Goal: Information Seeking & Learning: Find specific fact

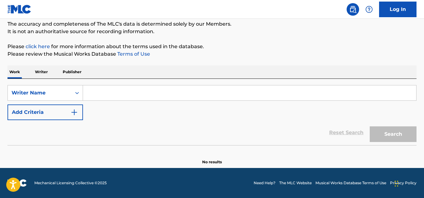
click at [93, 92] on input "Search Form" at bounding box center [249, 92] width 333 height 15
paste input "Heylog"
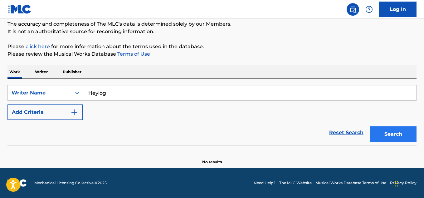
type input "Heylog"
click at [395, 133] on button "Search" at bounding box center [393, 134] width 47 height 16
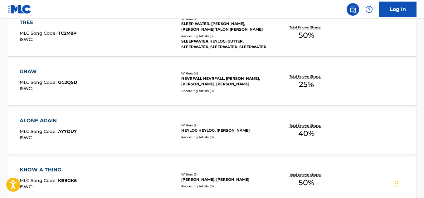
scroll to position [262, 0]
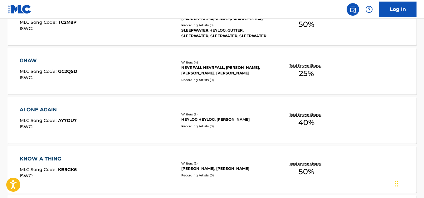
click at [215, 167] on div "LOGAN HEYLOG, SONDRE KJARSTAD" at bounding box center [226, 168] width 91 height 6
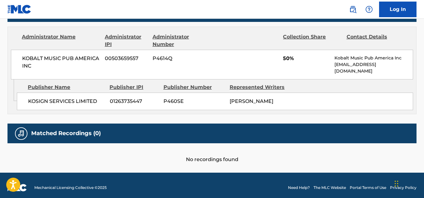
scroll to position [169, 0]
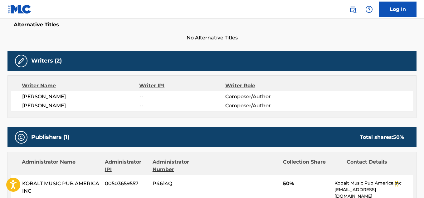
click at [46, 96] on span "LOGAN HEYLOG" at bounding box center [80, 96] width 117 height 7
copy div "LOGAN HEYLOG"
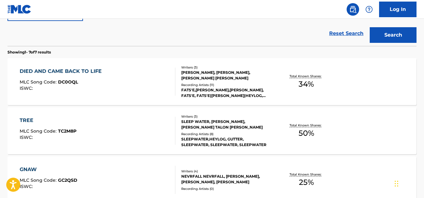
scroll to position [122, 0]
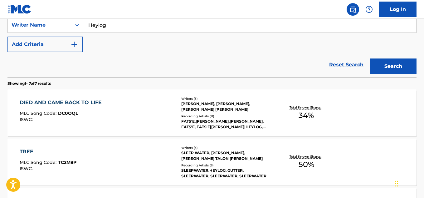
click at [119, 28] on input "Heylog" at bounding box center [249, 24] width 333 height 15
paste input "Jacob Richmond"
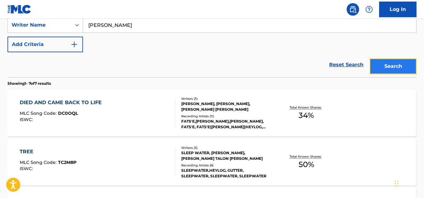
click at [383, 67] on button "Search" at bounding box center [393, 66] width 47 height 16
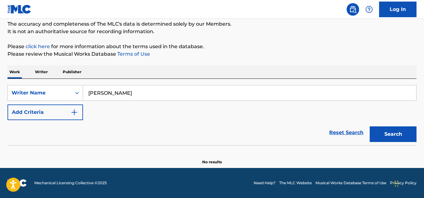
scroll to position [54, 0]
drag, startPoint x: 140, startPoint y: 89, endPoint x: 73, endPoint y: 92, distance: 66.6
click at [73, 92] on div "SearchWithCriteriaa027397f-c957-4173-a938-0f64eb1c23ef Writer Name Jacob Richmo…" at bounding box center [211, 93] width 409 height 16
paste input "Brooke Maxwell"
click at [396, 134] on button "Search" at bounding box center [393, 134] width 47 height 16
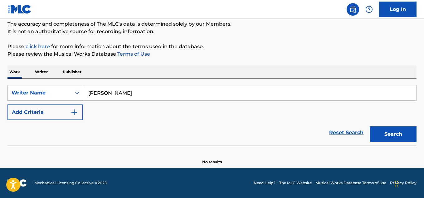
drag, startPoint x: 142, startPoint y: 89, endPoint x: 70, endPoint y: 99, distance: 72.1
click at [70, 99] on div "SearchWithCriteriaa027397f-c957-4173-a938-0f64eb1c23ef Writer Name Brooke Maxwe…" at bounding box center [211, 93] width 409 height 16
paste input "Maxwell Elliott Dent"
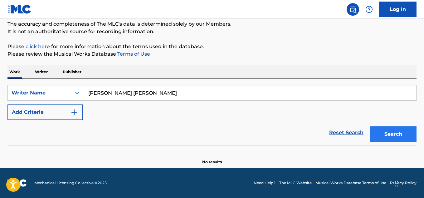
type input "Maxwell Elliott Dent"
click at [386, 139] on button "Search" at bounding box center [393, 134] width 47 height 16
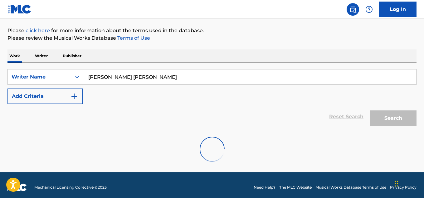
scroll to position [74, 0]
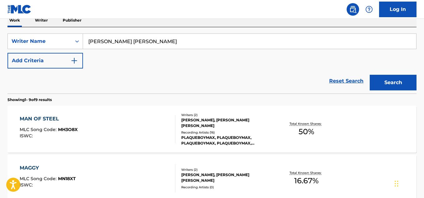
click at [239, 135] on div "PLAQUEBOYMAX, PLAQUEBOYMAX, PLAQUEBOYMAX, PLAQUEBOYMAX, PLAQUEBOYMAX" at bounding box center [226, 140] width 91 height 11
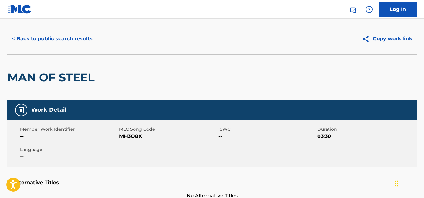
scroll to position [312, 0]
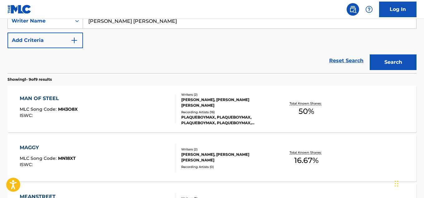
scroll to position [137, 0]
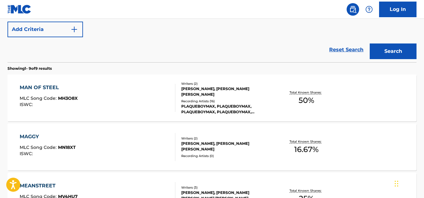
click at [247, 148] on div "LEN, MAXWELL ELLIOTT DENT" at bounding box center [226, 145] width 91 height 11
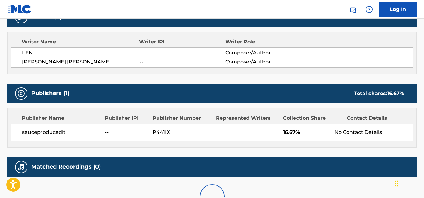
scroll to position [218, 0]
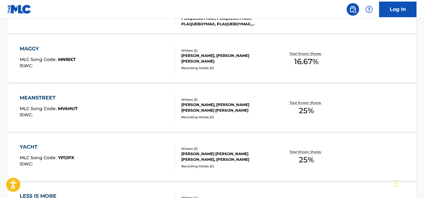
scroll to position [262, 0]
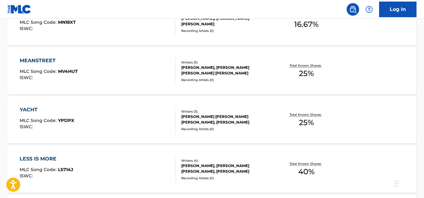
click at [271, 79] on div "Recording Artists ( 0 )" at bounding box center [226, 79] width 91 height 5
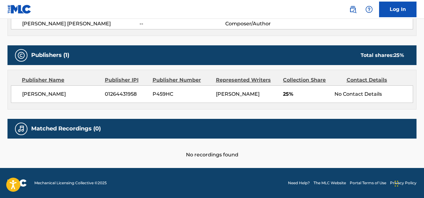
scroll to position [260, 0]
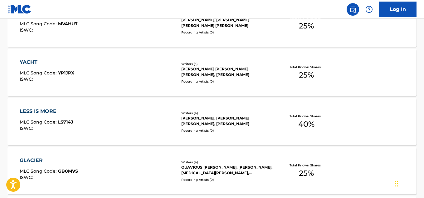
click at [255, 123] on div "JOSEPH OLAITAN ADENUGA, MAXWELL ELLIOTT DENT, JORDAN CHURCH, JAMERION ANTRONE S…" at bounding box center [226, 120] width 91 height 11
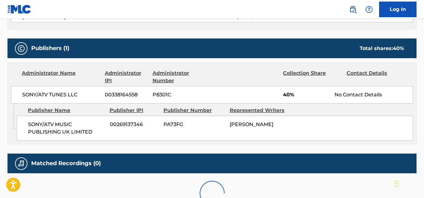
scroll to position [281, 0]
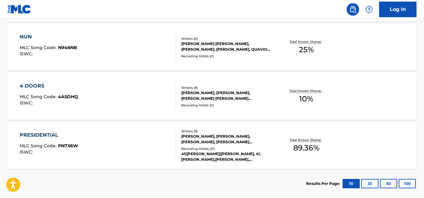
click at [274, 148] on div "Total Known Shares: 89.36 %" at bounding box center [306, 145] width 68 height 19
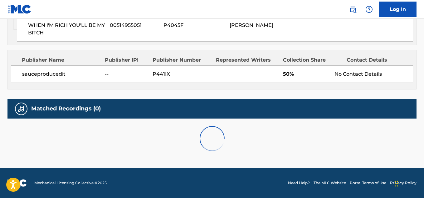
scroll to position [655, 0]
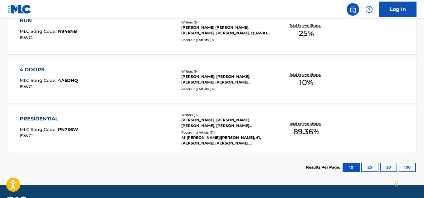
click at [220, 82] on div "DAVID LOUIS, JENNIFER AKPOFURE, MAXWELL ELLIOTT DENT, DEVIN JAMES WORKMAN, LLOY…" at bounding box center [226, 79] width 91 height 11
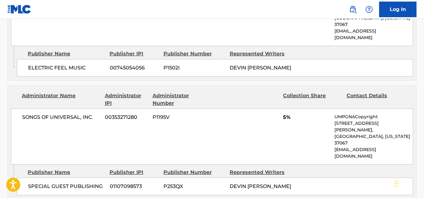
scroll to position [529, 0]
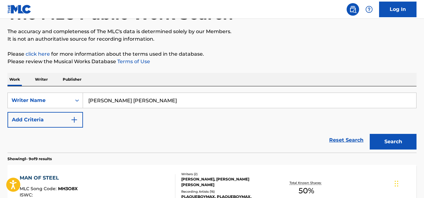
scroll to position [46, 0]
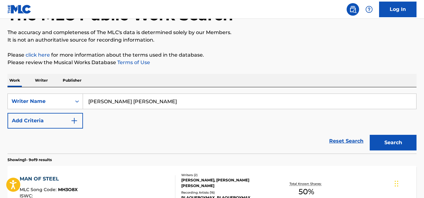
click at [147, 102] on input "Maxwell Elliott Dent" at bounding box center [249, 101] width 333 height 15
paste input "Rebecca Zamolo"
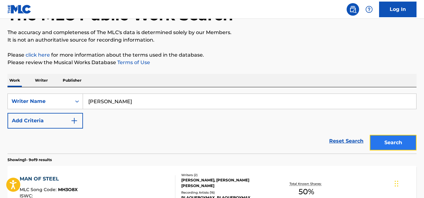
click at [397, 143] on button "Search" at bounding box center [393, 143] width 47 height 16
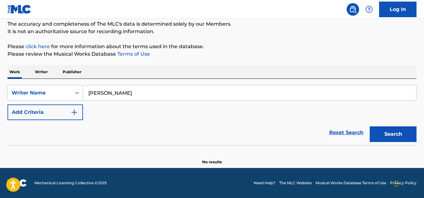
scroll to position [54, 0]
drag, startPoint x: 139, startPoint y: 91, endPoint x: 83, endPoint y: 84, distance: 56.3
click at [83, 84] on div "SearchWithCriteriaa027397f-c957-4173-a938-0f64eb1c23ef Writer Name Rebecca Zamo…" at bounding box center [211, 112] width 409 height 66
paste input "ace Thorne"
type input "Reace Thorne"
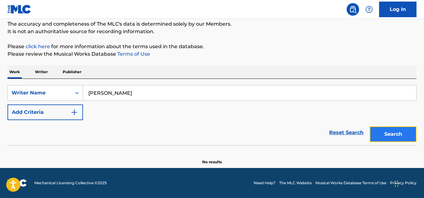
click at [389, 138] on button "Search" at bounding box center [393, 134] width 47 height 16
drag, startPoint x: 132, startPoint y: 95, endPoint x: 64, endPoint y: 71, distance: 72.2
click at [65, 78] on div "Work Writer Publisher SearchWithCriteriaa027397f-c957-4173-a938-0f64eb1c23ef Wr…" at bounding box center [211, 114] width 409 height 99
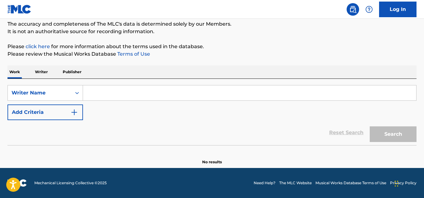
click at [104, 94] on input "Search Form" at bounding box center [249, 92] width 333 height 15
paste input "Chase Cauthen"
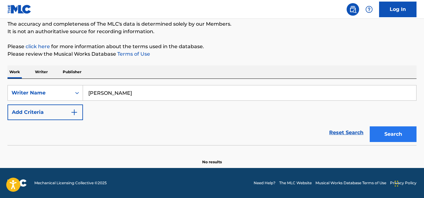
type input "Chase Cauthen"
click at [384, 132] on button "Search" at bounding box center [393, 134] width 47 height 16
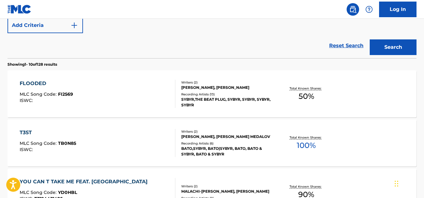
scroll to position [156, 0]
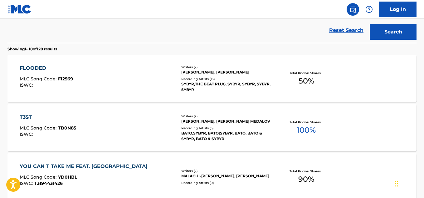
click at [240, 87] on div "SYBYR,THE BEAT PLUG, SYBYR, SYBYR, SYBYR, SYBYR" at bounding box center [226, 86] width 91 height 11
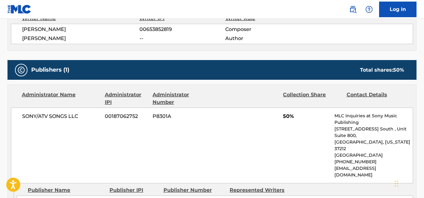
scroll to position [281, 0]
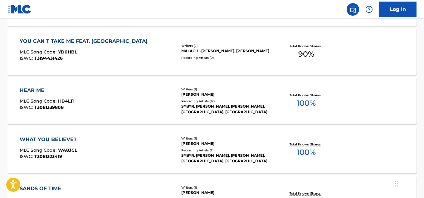
scroll to position [172, 0]
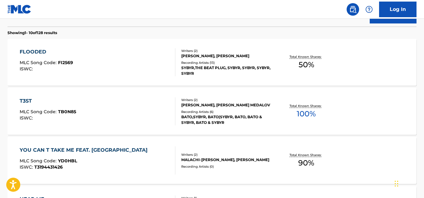
click at [224, 113] on div "Recording Artists ( 6 )" at bounding box center [226, 111] width 91 height 5
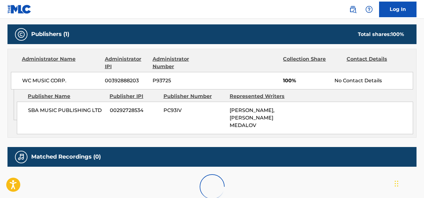
scroll to position [281, 0]
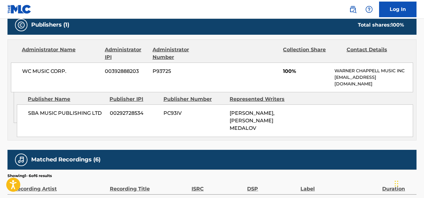
click at [57, 71] on span "WC MUSIC CORP." at bounding box center [61, 70] width 78 height 7
copy div "WC MUSIC CORP."
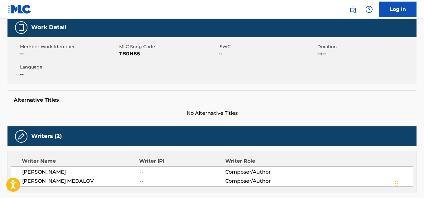
scroll to position [125, 0]
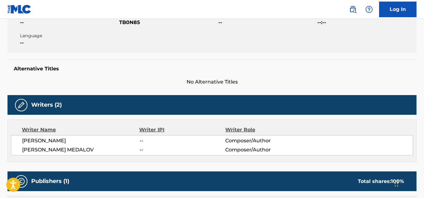
click at [133, 19] on span "TB0N85" at bounding box center [168, 22] width 98 height 7
click at [133, 20] on span "TB0N85" at bounding box center [168, 22] width 98 height 7
copy span "TB0N85"
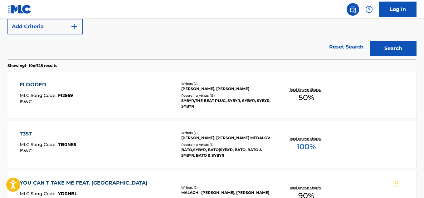
scroll to position [64, 0]
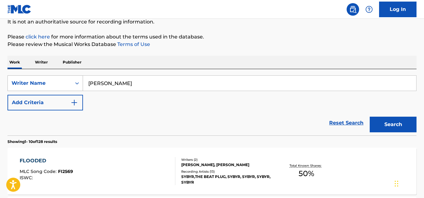
drag, startPoint x: 134, startPoint y: 85, endPoint x: 65, endPoint y: 84, distance: 69.3
click at [65, 84] on div "SearchWithCriteriaa027397f-c957-4173-a938-0f64eb1c23ef Writer Name Chase Cauthen" at bounding box center [211, 83] width 409 height 16
paste input "Ryan Kaiser"
type input "Ryan Kaiser"
click at [384, 124] on button "Search" at bounding box center [393, 124] width 47 height 16
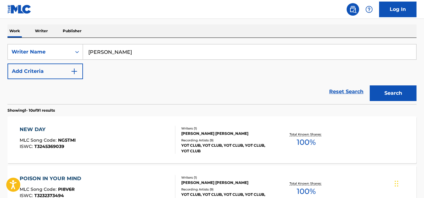
click at [221, 136] on div "JOHN RYAN KAISER" at bounding box center [226, 133] width 91 height 6
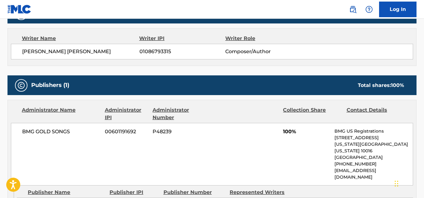
scroll to position [218, 0]
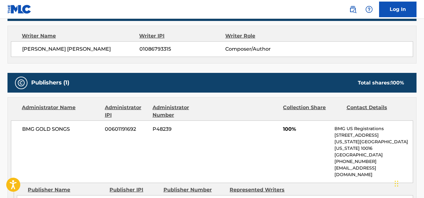
click at [46, 125] on span "BMG GOLD SONGS" at bounding box center [61, 128] width 78 height 7
copy div "BMG GOLD SONGS"
click at [55, 47] on span "JOHN RYAN KAISER" at bounding box center [80, 48] width 117 height 7
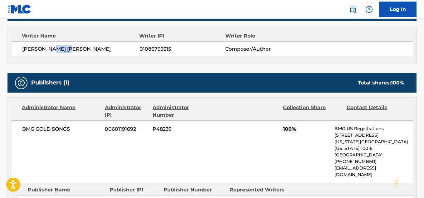
click at [55, 47] on span "JOHN RYAN KAISER" at bounding box center [80, 48] width 117 height 7
copy div "JOHN RYAN KAISER"
click at [152, 50] on span "01086793315" at bounding box center [183, 48] width 86 height 7
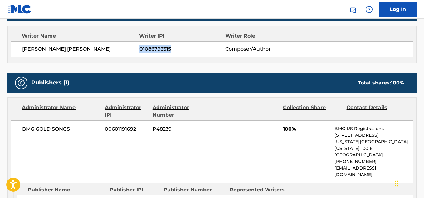
copy span "01086793315"
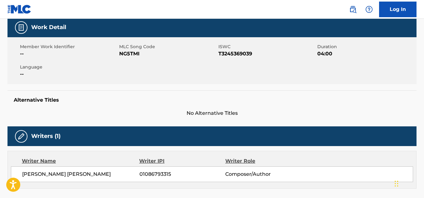
click at [134, 52] on span "NG5TMI" at bounding box center [168, 53] width 98 height 7
copy span "NG5TMI"
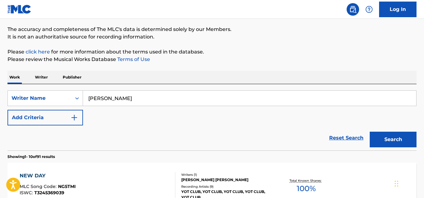
scroll to position [64, 0]
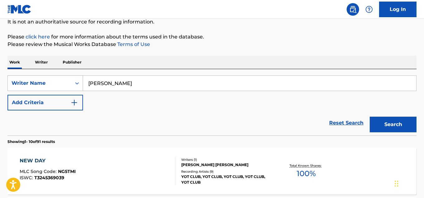
drag, startPoint x: 131, startPoint y: 84, endPoint x: 44, endPoint y: 81, distance: 86.5
click at [44, 80] on div "SearchWithCriteriaa027397f-c957-4173-a938-0f64eb1c23ef Writer Name Ryan Kaiser" at bounding box center [211, 83] width 409 height 16
paste input "Aron Wright"
click at [394, 126] on button "Search" at bounding box center [393, 124] width 47 height 16
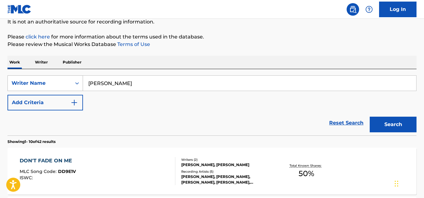
drag, startPoint x: 128, startPoint y: 85, endPoint x: 82, endPoint y: 82, distance: 46.6
click at [80, 81] on div "SearchWithCriteriaa027397f-c957-4173-a938-0f64eb1c23ef Writer Name Aron Wright" at bounding box center [211, 83] width 409 height 16
paste input "Jeremiah Paltan"
click at [382, 122] on button "Search" at bounding box center [393, 124] width 47 height 16
drag, startPoint x: 140, startPoint y: 84, endPoint x: 53, endPoint y: 83, distance: 86.2
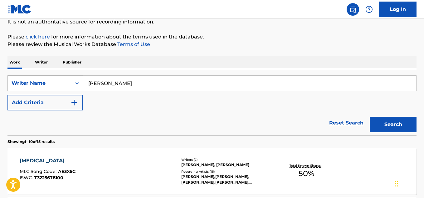
click at [51, 83] on div "SearchWithCriteriaa027397f-c957-4173-a938-0f64eb1c23ef Writer Name Jeremiah Pal…" at bounding box center [211, 83] width 409 height 16
paste input "Patrick Thompso"
click at [390, 124] on button "Search" at bounding box center [393, 124] width 47 height 16
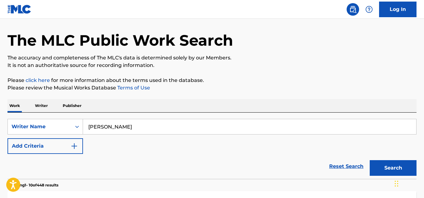
scroll to position [31, 0]
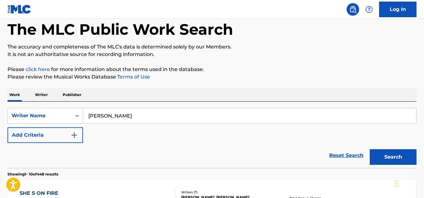
click at [144, 114] on input "Patrick Thompson" at bounding box center [249, 115] width 333 height 15
click at [143, 113] on input "Patrick Thompson" at bounding box center [249, 115] width 333 height 15
paste input "Donovan Melero"
click at [386, 158] on button "Search" at bounding box center [393, 157] width 47 height 16
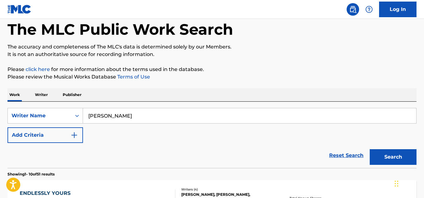
drag, startPoint x: 147, startPoint y: 117, endPoint x: 123, endPoint y: 118, distance: 23.7
click at [72, 114] on div "SearchWithCriteriaa027397f-c957-4173-a938-0f64eb1c23ef Writer Name Donovan Mele…" at bounding box center [211, 116] width 409 height 16
paste input "Sam Matlock"
click at [397, 153] on button "Search" at bounding box center [393, 157] width 47 height 16
drag, startPoint x: 127, startPoint y: 116, endPoint x: 79, endPoint y: 114, distance: 47.8
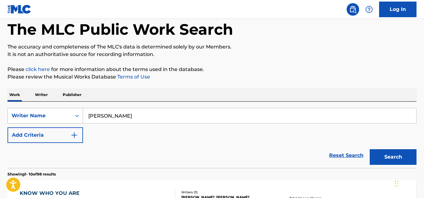
click at [79, 114] on div "SearchWithCriteriaa027397f-c957-4173-a938-0f64eb1c23ef Writer Name Sam Matlock" at bounding box center [211, 116] width 409 height 16
paste input "Mike Foley"
type input "Mike Foley"
click at [388, 159] on button "Search" at bounding box center [393, 157] width 47 height 16
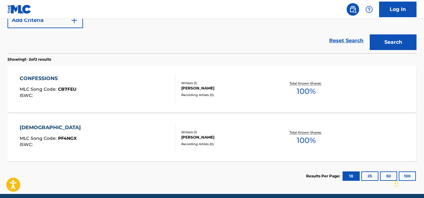
scroll to position [156, 0]
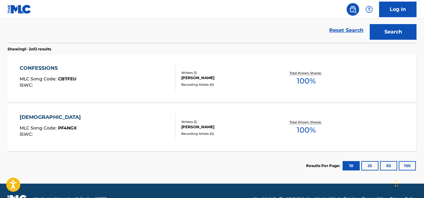
click at [211, 82] on div "Recording Artists ( 0 )" at bounding box center [226, 84] width 91 height 5
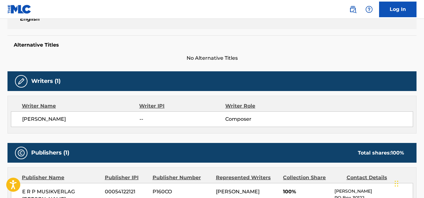
scroll to position [187, 0]
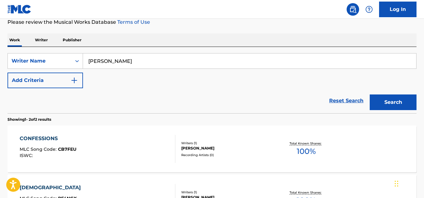
scroll to position [78, 0]
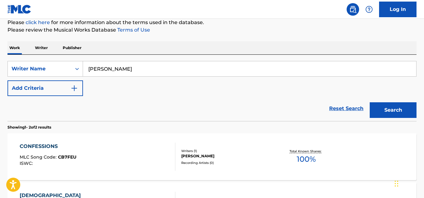
click at [77, 71] on div "SearchWithCriteriaa027397f-c957-4173-a938-0f64eb1c23ef Writer Name Mike Foley" at bounding box center [211, 69] width 409 height 16
paste input "FOLEY MICHAEL"
click at [410, 111] on button "Search" at bounding box center [393, 110] width 47 height 16
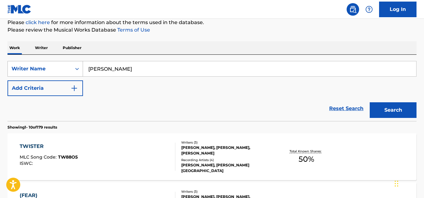
drag, startPoint x: 135, startPoint y: 68, endPoint x: 82, endPoint y: 66, distance: 52.5
click at [82, 66] on div "SearchWithCriteriaa027397f-c957-4173-a938-0f64eb1c23ef Writer Name FOLEY MICHAEL" at bounding box center [211, 69] width 409 height 16
paste input "John O'callaghan"
click at [394, 113] on button "Search" at bounding box center [393, 110] width 47 height 16
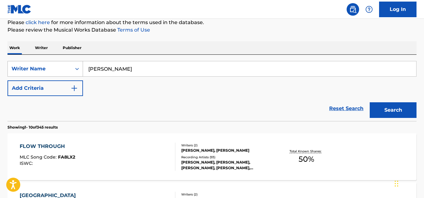
drag, startPoint x: 133, startPoint y: 68, endPoint x: 31, endPoint y: 66, distance: 102.1
click at [31, 66] on div "SearchWithCriteriaa027397f-c957-4173-a938-0f64eb1c23ef Writer Name John O'calla…" at bounding box center [211, 69] width 409 height 16
paste input "Magnus William Klainguti"
click at [399, 110] on button "Search" at bounding box center [393, 110] width 47 height 16
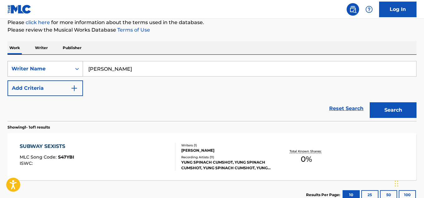
drag, startPoint x: 167, startPoint y: 74, endPoint x: 76, endPoint y: 73, distance: 90.8
click at [76, 73] on div "SearchWithCriteriaa027397f-c957-4173-a938-0f64eb1c23ef Writer Name Magnus Willi…" at bounding box center [211, 69] width 409 height 16
paste input "tt Kerner, Rene Gutierrez, Taylor Ford, Carter Jones, Brandon Amaloo"
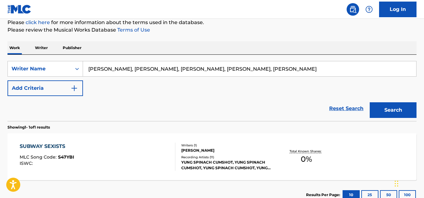
drag, startPoint x: 118, startPoint y: 70, endPoint x: 331, endPoint y: 77, distance: 212.4
click at [305, 82] on div "SearchWithCriteriaa027397f-c957-4173-a938-0f64eb1c23ef Writer Name Matt Kerner,…" at bounding box center [211, 78] width 409 height 35
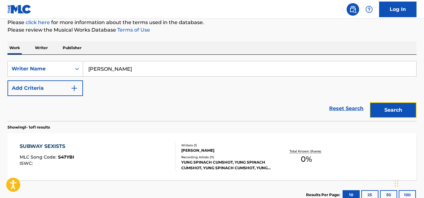
click at [395, 115] on button "Search" at bounding box center [393, 110] width 47 height 16
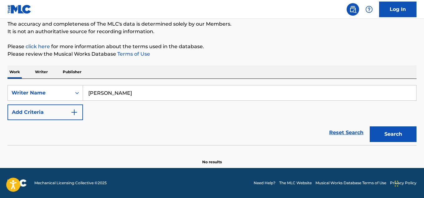
scroll to position [54, 0]
drag, startPoint x: 131, startPoint y: 94, endPoint x: 78, endPoint y: 99, distance: 53.0
click at [78, 99] on div "SearchWithCriteriaa027397f-c957-4173-a938-0f64eb1c23ef Writer Name Matt Kerner" at bounding box center [211, 93] width 409 height 16
paste input ", Rene Gutierrez, Taylor Ford, Carter Jones, Brandon Amaloo"
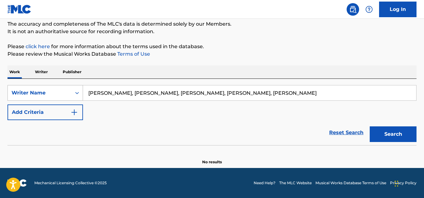
drag, startPoint x: 120, startPoint y: 93, endPoint x: 75, endPoint y: 89, distance: 45.4
click at [75, 89] on div "SearchWithCriteriaa027397f-c957-4173-a938-0f64eb1c23ef Writer Name Matt Kerner,…" at bounding box center [211, 93] width 409 height 16
click at [90, 92] on input "Rene Gutierrez, Taylor Ford, Carter Jones, Brandon Amaloo" at bounding box center [249, 92] width 333 height 15
drag, startPoint x: 173, startPoint y: 96, endPoint x: 309, endPoint y: 97, distance: 135.8
click at [297, 100] on input "Rene Gutierrez, Taylor Ford, Carter Jones, Brandon Amaloo" at bounding box center [249, 92] width 333 height 15
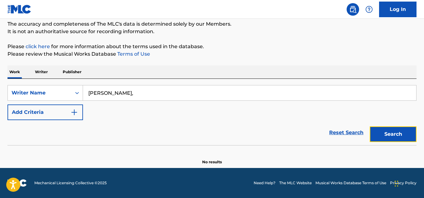
click at [404, 139] on button "Search" at bounding box center [393, 134] width 47 height 16
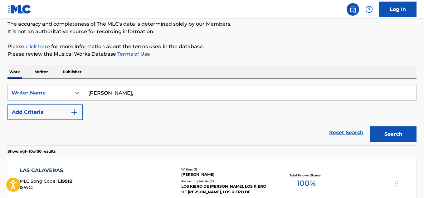
click at [133, 92] on input "Rene Gutierrez," at bounding box center [249, 92] width 333 height 15
drag, startPoint x: 133, startPoint y: 92, endPoint x: 56, endPoint y: 91, distance: 76.5
click at [56, 91] on div "SearchWithCriteriaa027397f-c957-4173-a938-0f64eb1c23ef Writer Name Rene Gutierr…" at bounding box center [211, 93] width 409 height 16
paste input "Steve Triogene"
click at [401, 139] on button "Search" at bounding box center [393, 134] width 47 height 16
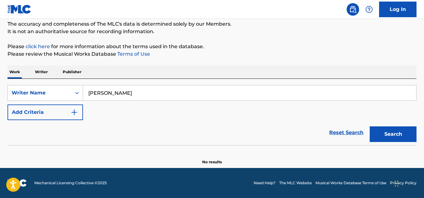
drag, startPoint x: 140, startPoint y: 97, endPoint x: 68, endPoint y: 101, distance: 72.2
click at [68, 101] on div "SearchWithCriteriaa027397f-c957-4173-a938-0f64eb1c23ef Writer Name Steve Trioge…" at bounding box center [211, 102] width 409 height 35
paste input "Deondra Lowery"
type input "Deondra Lowery"
click at [383, 139] on button "Search" at bounding box center [393, 134] width 47 height 16
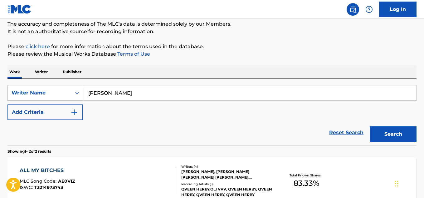
drag, startPoint x: 143, startPoint y: 93, endPoint x: 71, endPoint y: 91, distance: 71.5
click at [71, 91] on div "SearchWithCriteriaa027397f-c957-4173-a938-0f64eb1c23ef Writer Name Deondra Lowe…" at bounding box center [211, 93] width 409 height 16
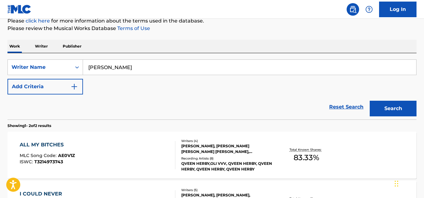
scroll to position [85, 0]
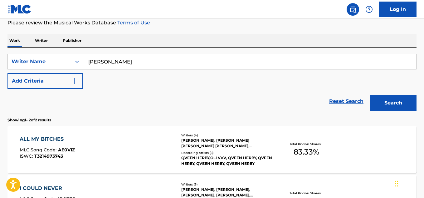
click at [236, 150] on div "Recording Artists ( 8 )" at bounding box center [226, 152] width 91 height 5
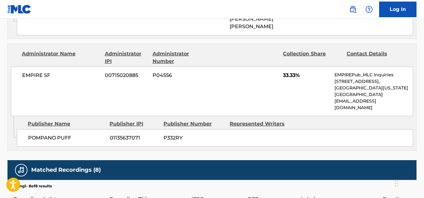
scroll to position [499, 0]
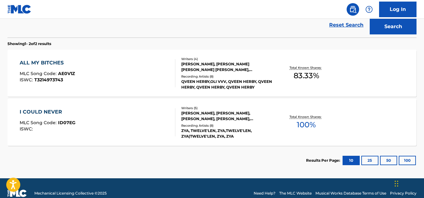
scroll to position [172, 0]
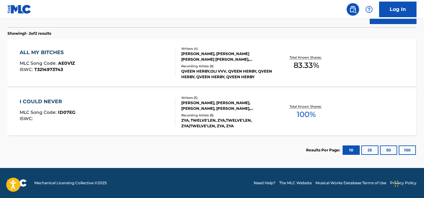
click at [223, 111] on div "DEONDRA LOWERY, LAVARES JOESPH, STEFFANY PEREZ, JUSTIN WIGGINS, JULIAN BOHORQUEZ" at bounding box center [226, 105] width 91 height 11
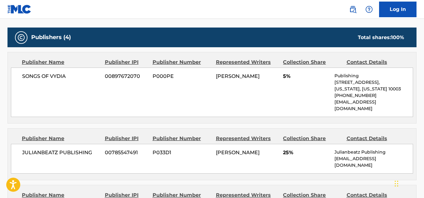
scroll to position [187, 0]
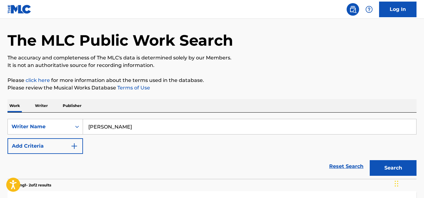
scroll to position [31, 0]
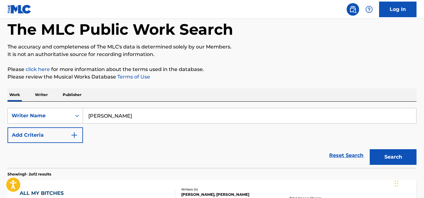
click at [136, 117] on input "Deondra Lowery" at bounding box center [249, 115] width 333 height 15
click at [135, 117] on input "Deondra Lowery" at bounding box center [249, 115] width 333 height 15
paste input "VULNERABILITY"
click at [145, 118] on input "VULNERABILITY" at bounding box center [249, 115] width 333 height 15
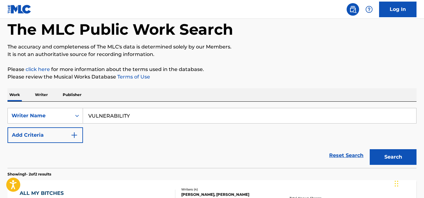
click at [145, 118] on input "VULNERABILITY" at bounding box center [249, 115] width 333 height 15
click at [141, 116] on input "VULNERABILITY" at bounding box center [249, 115] width 333 height 15
click at [140, 115] on input "VULNERABILITY" at bounding box center [249, 115] width 333 height 15
click at [138, 115] on input "VULNERABILITY" at bounding box center [249, 115] width 333 height 15
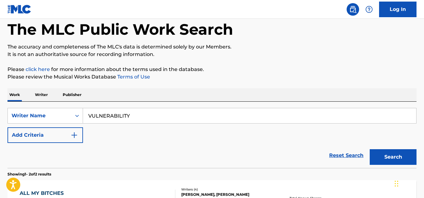
click at [138, 115] on input "VULNERABILITY" at bounding box center [249, 115] width 333 height 15
paste input "Steve Tirogene"
type input "Steve Tirogene"
click at [382, 160] on button "Search" at bounding box center [393, 157] width 47 height 16
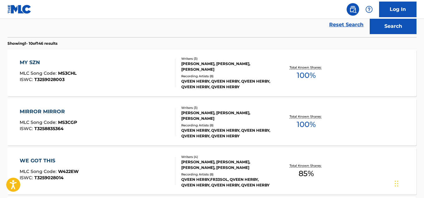
scroll to position [230, 0]
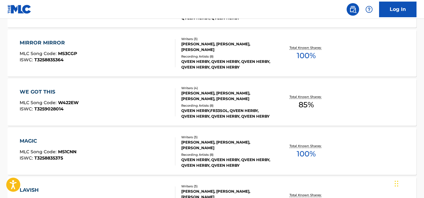
click at [231, 149] on div "STEVE TIROGENE, NICHOLAS LOUIS NOONAN, AMY HEIDEMANN NOONAN" at bounding box center [226, 144] width 91 height 11
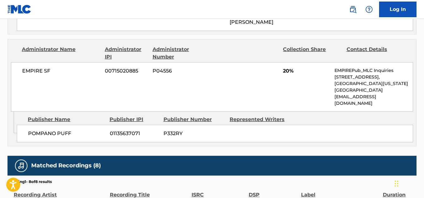
scroll to position [499, 0]
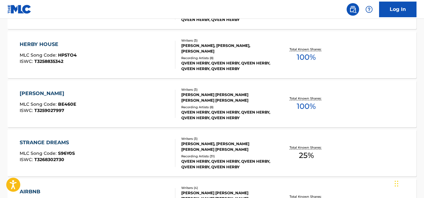
scroll to position [434, 0]
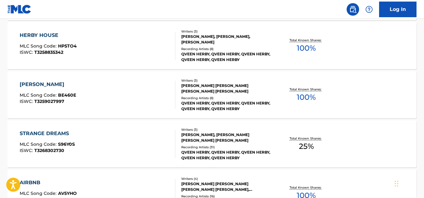
click at [233, 150] on div "QVEEN HERBY, QVEEN HERBY, QVEEN HERBY, QVEEN HERBY, QVEEN HERBY" at bounding box center [226, 154] width 91 height 11
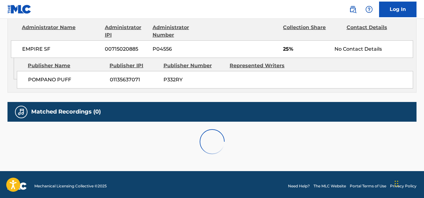
scroll to position [187, 0]
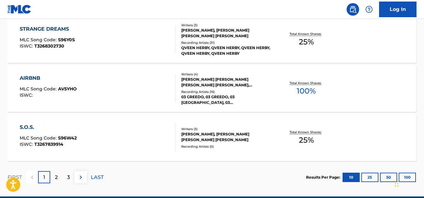
scroll to position [544, 0]
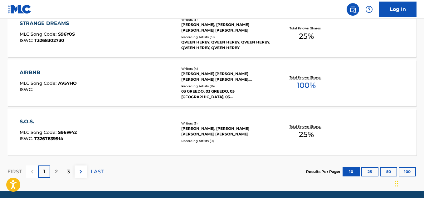
click at [254, 85] on div "Recording Artists ( 16 )" at bounding box center [226, 86] width 91 height 5
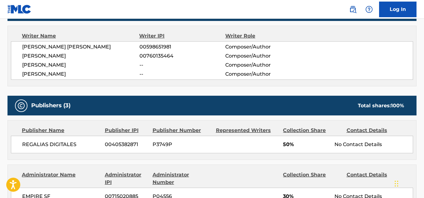
scroll to position [375, 0]
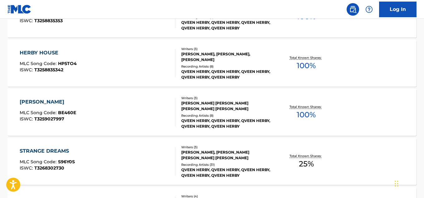
scroll to position [310, 0]
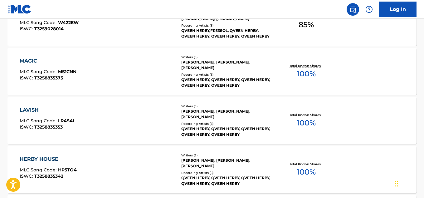
click at [255, 73] on div "Recording Artists ( 8 )" at bounding box center [226, 74] width 91 height 5
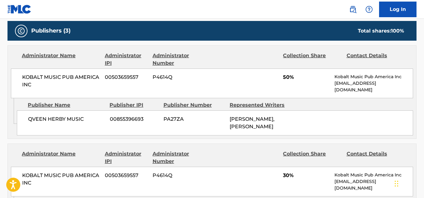
scroll to position [218, 0]
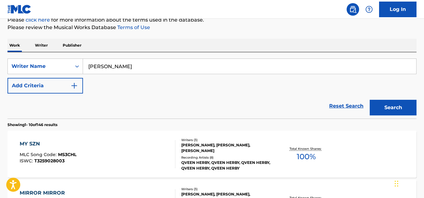
scroll to position [46, 0]
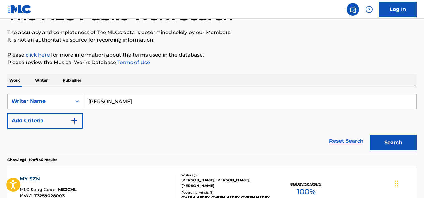
click at [135, 103] on input "Steve Tirogene" at bounding box center [249, 101] width 333 height 15
paste input "Daesean Whittington"
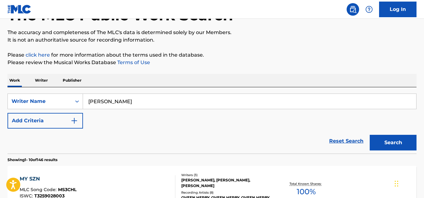
click at [405, 140] on button "Search" at bounding box center [393, 143] width 47 height 16
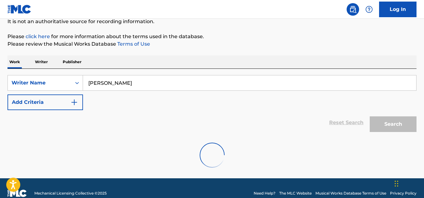
scroll to position [54, 0]
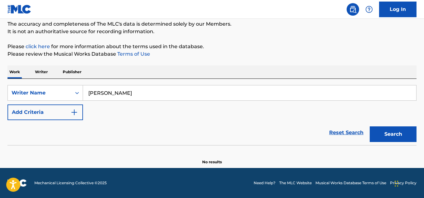
click at [168, 95] on input "Daesean Whittington" at bounding box center [249, 92] width 333 height 15
paste input "Eric Vanacker"
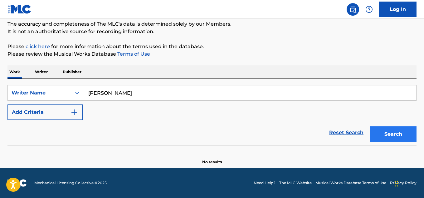
type input "Eric Vanacker"
click at [392, 139] on button "Search" at bounding box center [393, 134] width 47 height 16
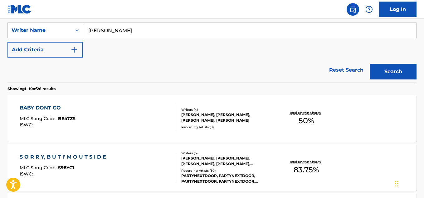
scroll to position [148, 0]
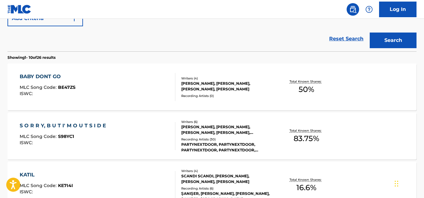
click at [228, 93] on div "Writers ( 4 ) ERIC VANACKER, KA YANG, ALAN LIU, TOBIAS RASMUSSEN Recording Arti…" at bounding box center [223, 87] width 97 height 22
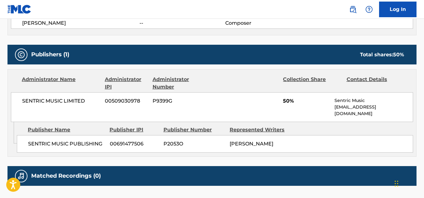
scroll to position [281, 0]
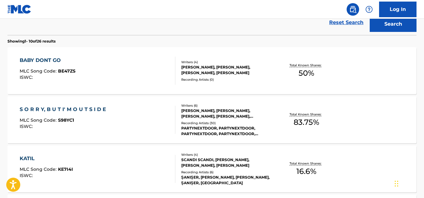
scroll to position [226, 0]
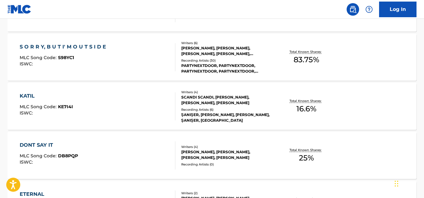
click at [233, 68] on div "PARTYNEXTDOOR, PARTYNEXTDOOR, PARTYNEXTDOOR, PARTYNEXTDOOR, PARTYNEXTDOOR" at bounding box center [226, 68] width 91 height 11
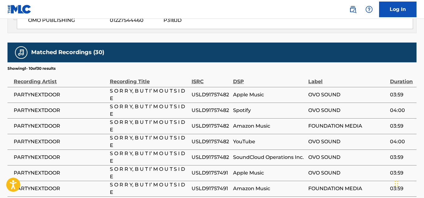
scroll to position [655, 0]
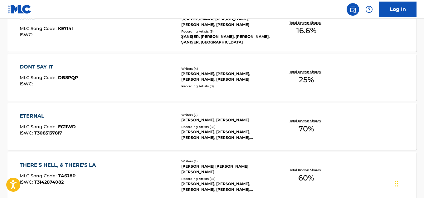
scroll to position [305, 0]
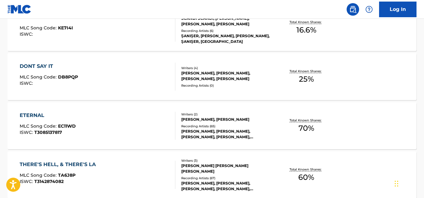
click at [252, 124] on div "Recording Artists ( 65 )" at bounding box center [226, 126] width 91 height 5
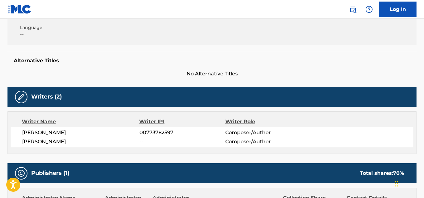
scroll to position [94, 0]
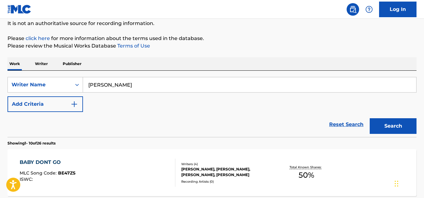
scroll to position [62, 0]
click at [135, 84] on input "Eric Vanacker" at bounding box center [249, 84] width 333 height 15
paste input "Chris Millward"
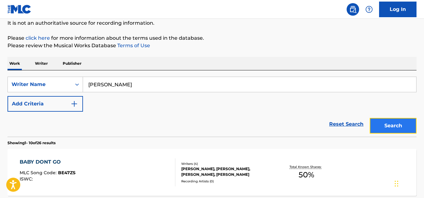
click at [390, 127] on button "Search" at bounding box center [393, 126] width 47 height 16
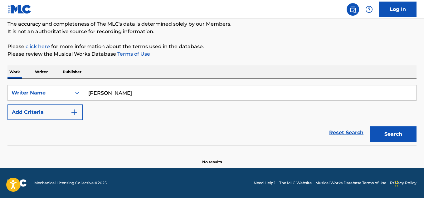
scroll to position [54, 0]
drag, startPoint x: 106, startPoint y: 91, endPoint x: 78, endPoint y: 91, distance: 28.1
click at [78, 91] on div "SearchWithCriteriaa027397f-c957-4173-a938-0f64eb1c23ef Writer Name Chris Millwa…" at bounding box center [211, 93] width 409 height 16
paste input "Aaron Beale"
click at [397, 131] on button "Search" at bounding box center [393, 134] width 47 height 16
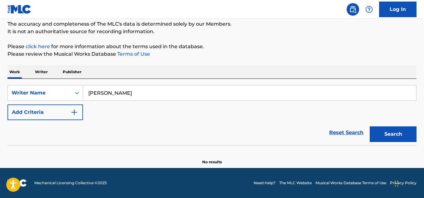
drag, startPoint x: 126, startPoint y: 95, endPoint x: 83, endPoint y: 94, distance: 42.5
click at [84, 94] on input "Aaron Beale" at bounding box center [249, 92] width 333 height 15
paste input "Tom"
click at [387, 135] on button "Search" at bounding box center [393, 134] width 47 height 16
drag, startPoint x: 131, startPoint y: 94, endPoint x: 81, endPoint y: 94, distance: 50.9
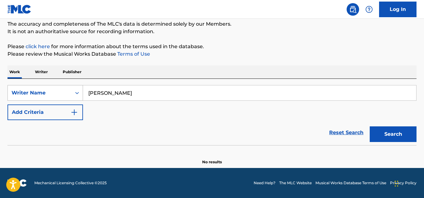
click at [70, 94] on div "SearchWithCriteriaa027397f-c957-4173-a938-0f64eb1c23ef Writer Name Tom Beale" at bounding box center [211, 93] width 409 height 16
paste input "Drew Walker"
click at [375, 132] on button "Search" at bounding box center [393, 134] width 47 height 16
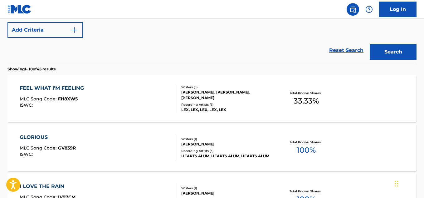
scroll to position [116, 0]
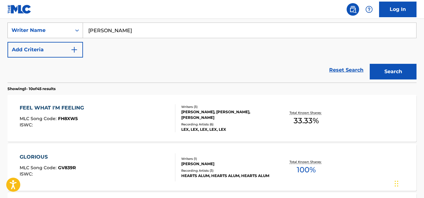
drag, startPoint x: 135, startPoint y: 29, endPoint x: 71, endPoint y: 32, distance: 64.7
click at [71, 32] on div "SearchWithCriteriaa027397f-c957-4173-a938-0f64eb1c23ef Writer Name Drew Walker" at bounding box center [211, 30] width 409 height 16
paste input "Frank Lopes, Jr."
type input "Frank Lopes, Jr."
drag, startPoint x: 389, startPoint y: 72, endPoint x: 380, endPoint y: 66, distance: 10.6
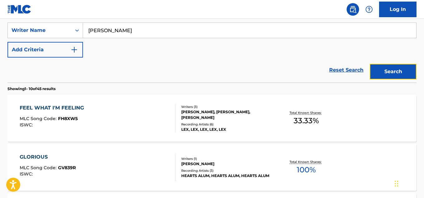
click at [389, 72] on button "Search" at bounding box center [393, 72] width 47 height 16
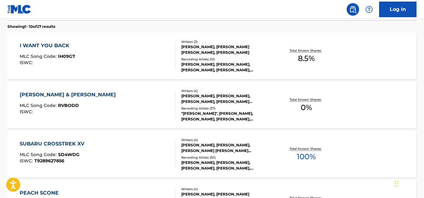
scroll to position [179, 0]
click at [234, 155] on div "Recording Artists ( 30 )" at bounding box center [226, 157] width 91 height 5
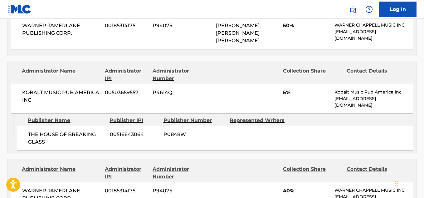
scroll to position [343, 0]
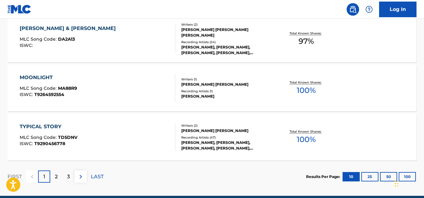
scroll to position [567, 0]
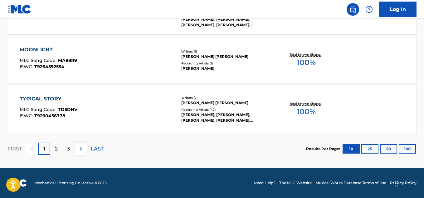
click at [238, 67] on div "HOBO JOHNSON" at bounding box center [226, 69] width 91 height 6
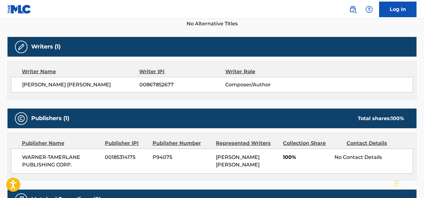
scroll to position [250, 0]
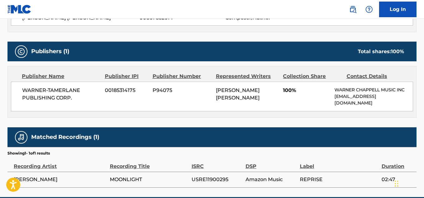
click at [43, 93] on span "WARNER-TAMERLANE PUBLISHING CORP." at bounding box center [61, 93] width 78 height 15
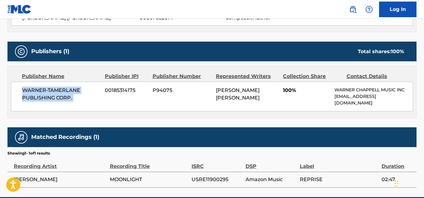
click at [43, 93] on span "WARNER-TAMERLANE PUBLISHING CORP." at bounding box center [61, 93] width 78 height 15
copy div "WARNER-TAMERLANE PUBLISHING CORP."
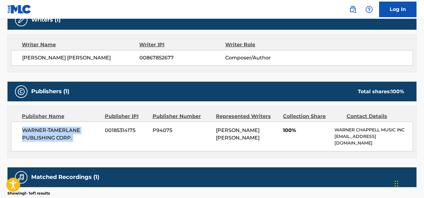
scroll to position [218, 0]
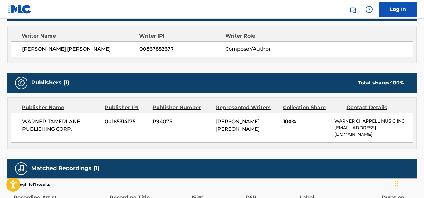
click at [60, 48] on span "FRANK JORGE JR LOPES" at bounding box center [80, 48] width 117 height 7
copy div "FRANK JORGE JR LOPES"
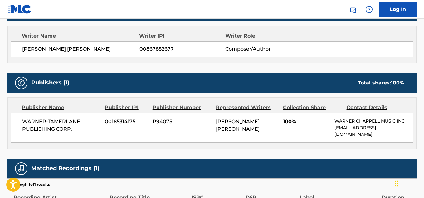
click at [154, 46] on span "00867852677" at bounding box center [183, 48] width 86 height 7
copy span "00867852677"
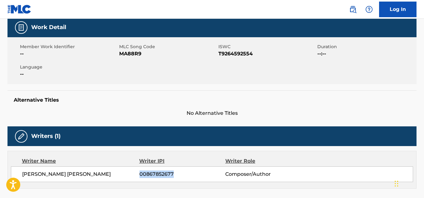
scroll to position [125, 0]
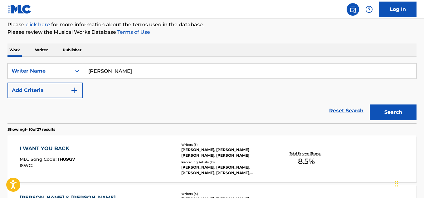
scroll to position [36, 0]
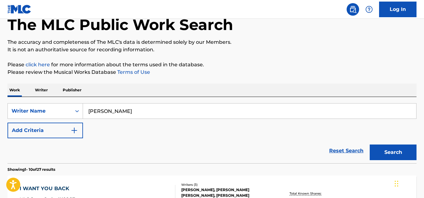
click at [138, 115] on input "Frank Lopes, Jr." at bounding box center [249, 110] width 333 height 15
click at [138, 114] on input "Frank Lopes, Jr." at bounding box center [249, 110] width 333 height 15
click at [137, 113] on input "Frank Lopes, Jr." at bounding box center [249, 110] width 333 height 15
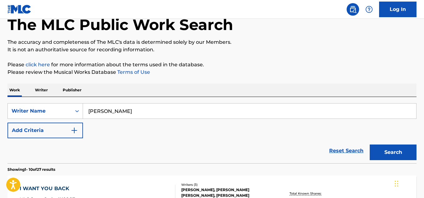
click at [137, 113] on input "Frank Lopes, Jr." at bounding box center [249, 110] width 333 height 15
paste input "LAJOIE JONATHAN FREDERICK"
click at [389, 150] on button "Search" at bounding box center [393, 152] width 47 height 16
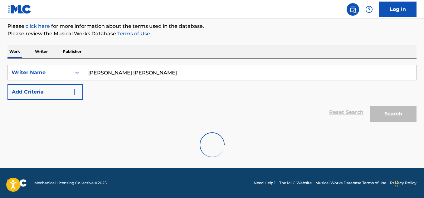
scroll to position [54, 0]
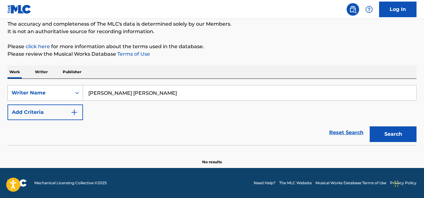
drag, startPoint x: 171, startPoint y: 93, endPoint x: 75, endPoint y: 93, distance: 96.8
click at [75, 93] on div "SearchWithCriteriaa027397f-c957-4173-a938-0f64eb1c23ef Writer Name LAJOIE JONAT…" at bounding box center [211, 93] width 409 height 16
paste input "Elijah R Cap"
click at [409, 140] on button "Search" at bounding box center [393, 134] width 47 height 16
click at [108, 91] on input "Elijah R Cap" at bounding box center [249, 92] width 333 height 15
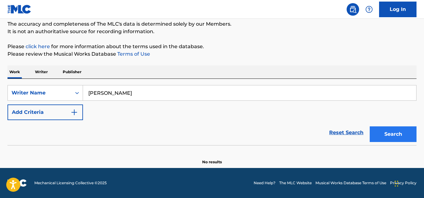
type input "Elijah Cap"
drag, startPoint x: 406, startPoint y: 131, endPoint x: 400, endPoint y: 129, distance: 6.2
click at [405, 131] on button "Search" at bounding box center [393, 134] width 47 height 16
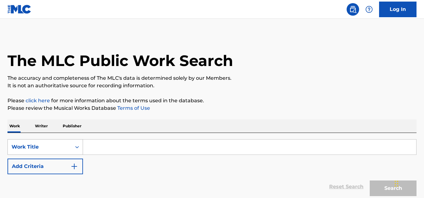
click at [68, 148] on div "Work Title" at bounding box center [40, 147] width 64 height 12
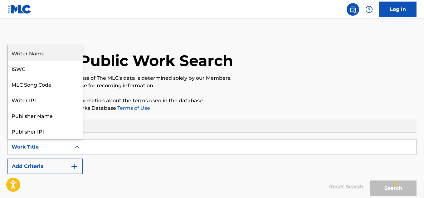
click at [66, 54] on div "Writer Name" at bounding box center [45, 53] width 75 height 16
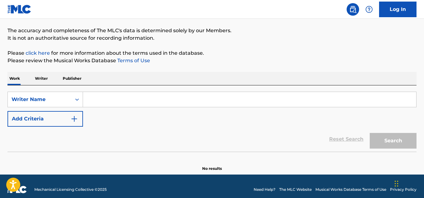
scroll to position [54, 0]
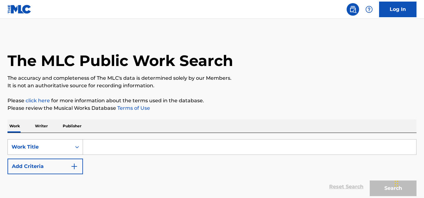
click at [66, 145] on div "Work Title" at bounding box center [40, 146] width 56 height 7
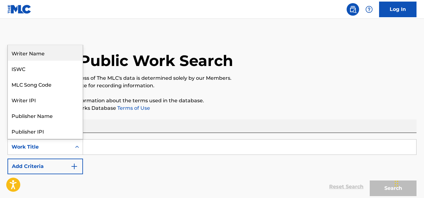
click at [54, 55] on div "Writer Name" at bounding box center [45, 53] width 75 height 16
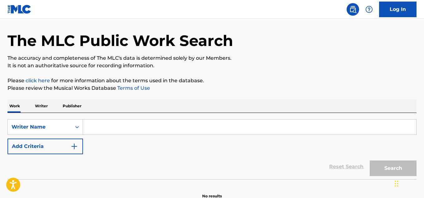
scroll to position [54, 0]
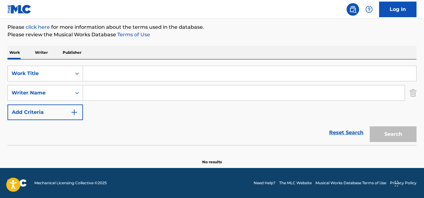
click at [96, 96] on input "Search Form" at bounding box center [244, 92] width 322 height 15
paste input "[PERSON_NAME]"
type input "[PERSON_NAME]"
click at [95, 68] on input "Search Form" at bounding box center [249, 73] width 333 height 15
paste input "saveurprogress?"
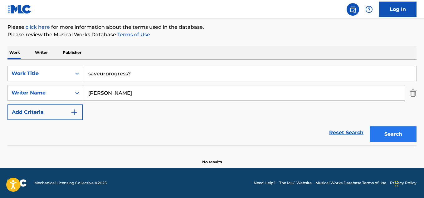
type input "saveurprogress?"
click at [410, 135] on button "Search" at bounding box center [393, 134] width 47 height 16
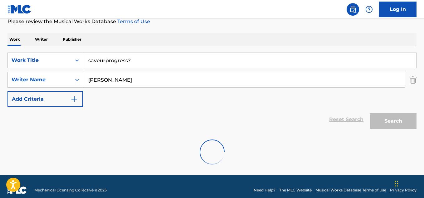
scroll to position [73, 0]
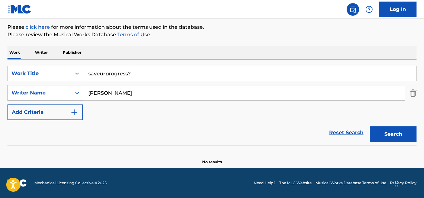
drag, startPoint x: 105, startPoint y: 90, endPoint x: 67, endPoint y: 88, distance: 38.1
click at [67, 88] on div "SearchWithCriteria86645462-87d3-46a9-bcb0-9be66ced0771 Writer Name Ryan Kaiser" at bounding box center [211, 93] width 409 height 16
paste input "Aron Wright"
drag, startPoint x: 131, startPoint y: 93, endPoint x: 76, endPoint y: 87, distance: 55.6
click at [76, 87] on div "SearchWithCriteria86645462-87d3-46a9-bcb0-9be66ced0771 Writer Name Aron Wright" at bounding box center [211, 93] width 409 height 16
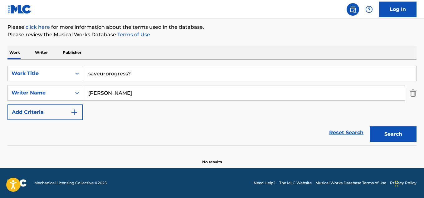
paste input "Jeremiah Paltan"
type input "Jeremiah Paltan"
drag, startPoint x: 139, startPoint y: 74, endPoint x: 60, endPoint y: 71, distance: 78.7
click at [60, 71] on div "SearchWithCriteria9484b441-348a-4b82-97b0-878824e876d7 Work Title saveurprogres…" at bounding box center [211, 74] width 409 height 16
paste input "AS I AM"
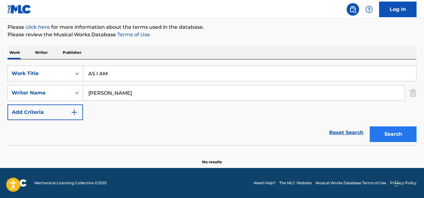
type input "AS I AM"
click at [383, 135] on button "Search" at bounding box center [393, 134] width 47 height 16
click at [119, 73] on input "AS I AM" at bounding box center [249, 73] width 333 height 15
drag, startPoint x: 135, startPoint y: 94, endPoint x: 115, endPoint y: 101, distance: 21.9
click at [57, 93] on div "SearchWithCriteria86645462-87d3-46a9-bcb0-9be66ced0771 Writer Name Jeremiah Pal…" at bounding box center [211, 93] width 409 height 16
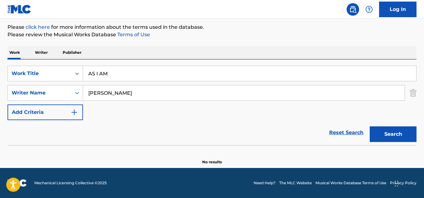
paste input "Patrick Thompso"
type input "Patrick Thompson"
drag, startPoint x: 115, startPoint y: 73, endPoint x: 85, endPoint y: 75, distance: 30.9
click at [75, 72] on div "SearchWithCriteria9484b441-348a-4b82-97b0-878824e876d7 Work Title AS I AM" at bounding box center [211, 74] width 409 height 16
paste input "Oh, How the Mighty Have Fallen"
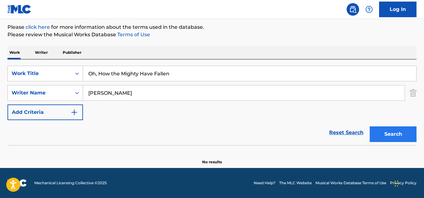
type input "Oh, How the Mighty Have Fallen"
click at [411, 139] on button "Search" at bounding box center [393, 134] width 47 height 16
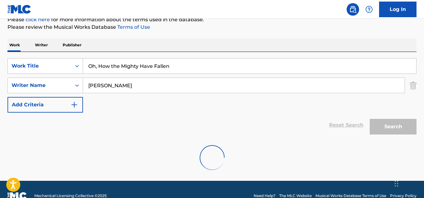
scroll to position [94, 0]
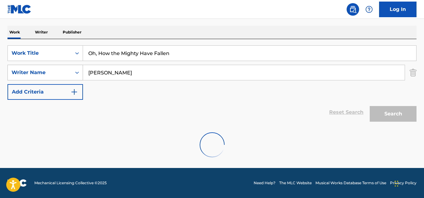
drag, startPoint x: 140, startPoint y: 74, endPoint x: 64, endPoint y: 70, distance: 76.6
click at [64, 70] on div "SearchWithCriteria86645462-87d3-46a9-bcb0-9be66ced0771 Writer Name Patrick Thom…" at bounding box center [211, 73] width 409 height 16
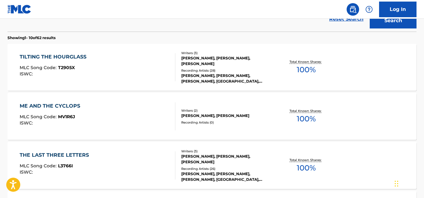
scroll to position [187, 0]
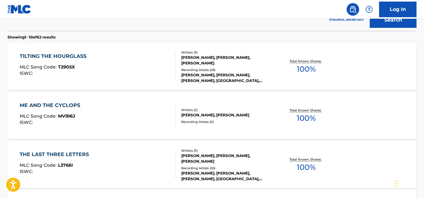
click at [253, 63] on div "SHAWN MILKE, PATRICK THOMPSON, DENNIS LEE" at bounding box center [226, 60] width 91 height 11
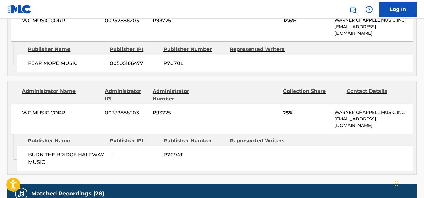
scroll to position [437, 0]
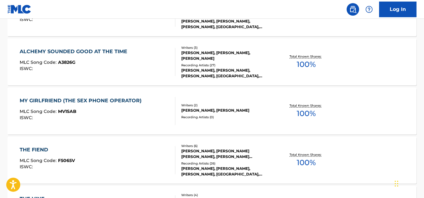
scroll to position [223, 0]
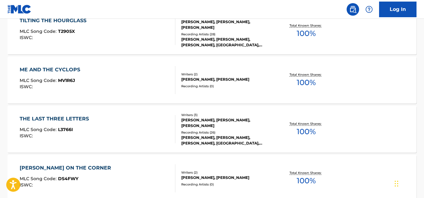
click at [239, 124] on div "PATRICK THOMPSON, DENNIS LEE, SHAWN MILKE" at bounding box center [226, 122] width 91 height 11
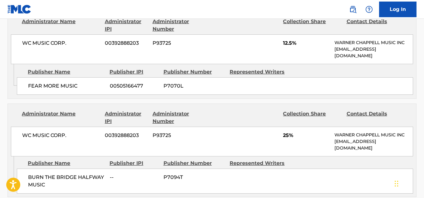
scroll to position [499, 0]
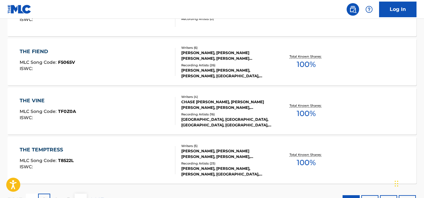
scroll to position [258, 0]
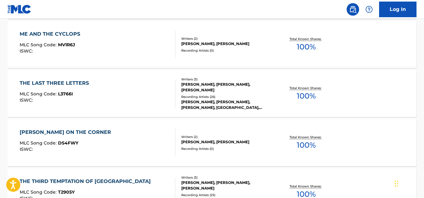
click at [253, 55] on div "ME AND THE CYCLOPS MLC Song Code : MV1R6J ISWC : Writers ( 2 ) NIC NIFOUSSI, PA…" at bounding box center [211, 44] width 409 height 47
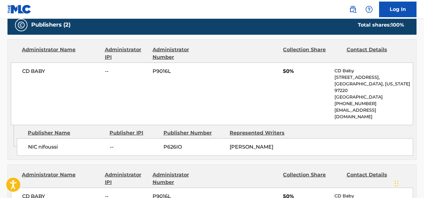
scroll to position [375, 0]
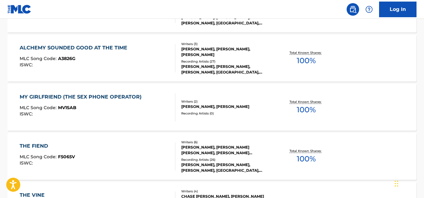
scroll to position [513, 0]
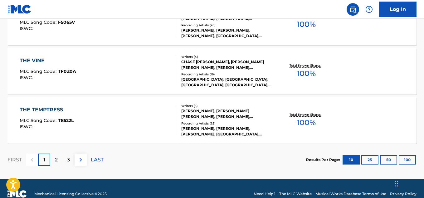
click at [248, 123] on div "Recording Artists ( 25 )" at bounding box center [226, 123] width 91 height 5
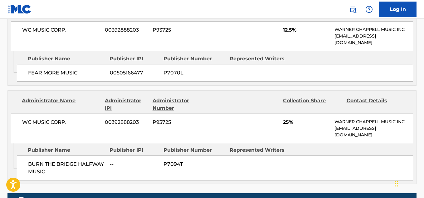
scroll to position [593, 0]
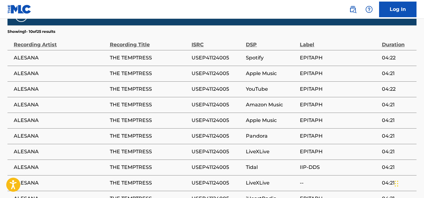
scroll to position [586, 0]
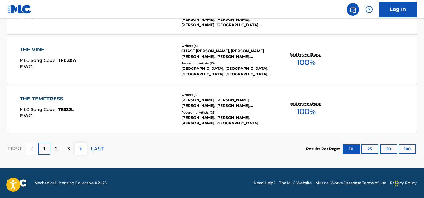
click at [231, 67] on div "SALT CREEK, SALT CREEK, SALT CREEK, SALT CREEK, SALT CREEK" at bounding box center [226, 71] width 91 height 11
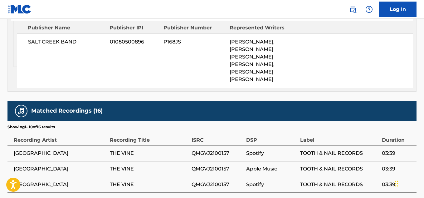
scroll to position [250, 0]
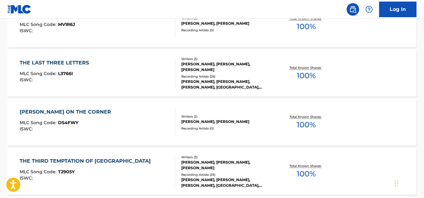
scroll to position [274, 0]
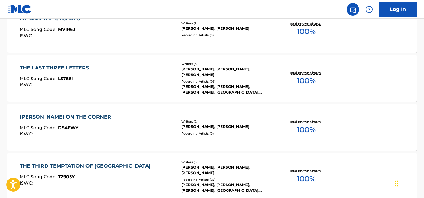
click at [253, 78] on div "Writers ( 3 ) PATRICK THOMPSON, DENNIS LEE, SHAWN MILKE Recording Artists ( 26 …" at bounding box center [223, 77] width 97 height 33
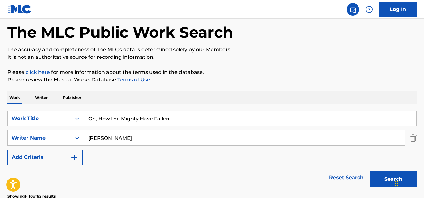
scroll to position [122, 0]
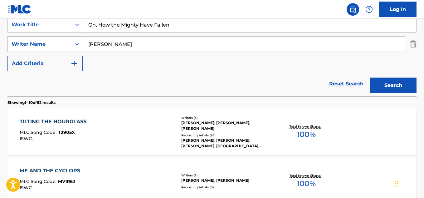
drag, startPoint x: 145, startPoint y: 45, endPoint x: 58, endPoint y: 45, distance: 86.2
click at [58, 45] on div "SearchWithCriteria86645462-87d3-46a9-bcb0-9be66ced0771 Writer Name Patrick Thom…" at bounding box center [211, 44] width 409 height 16
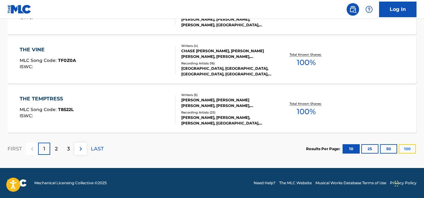
click at [412, 149] on button "100" at bounding box center [407, 148] width 17 height 9
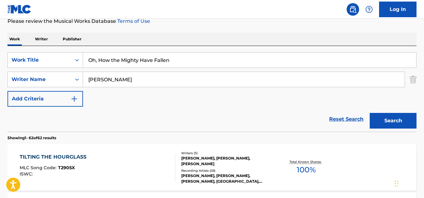
scroll to position [118, 0]
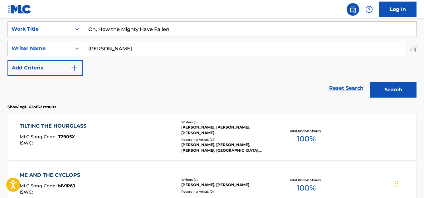
click at [139, 51] on input "Patrick Thompson" at bounding box center [244, 48] width 322 height 15
click at [139, 50] on input "Patrick Thompson" at bounding box center [244, 48] width 322 height 15
paste input "Donovan Melero"
drag, startPoint x: 133, startPoint y: 50, endPoint x: 67, endPoint y: 49, distance: 65.6
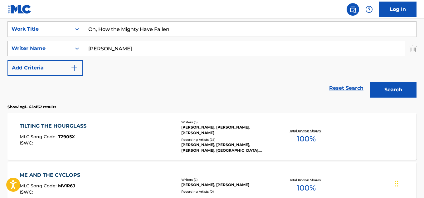
click at [67, 49] on div "SearchWithCriteria86645462-87d3-46a9-bcb0-9be66ced0771 Writer Name Donovan Mele…" at bounding box center [211, 49] width 409 height 16
paste input "Sam Matlock"
type input "Sam Matlock"
click at [173, 33] on input "Oh, How the Mighty Have Fallen" at bounding box center [249, 29] width 333 height 15
click at [172, 32] on input "Oh, How the Mighty Have Fallen" at bounding box center [249, 29] width 333 height 15
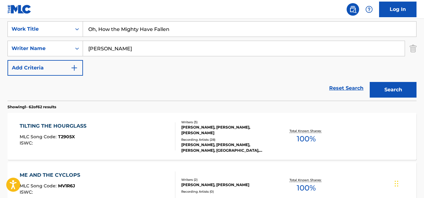
click at [172, 31] on input "Oh, How the Mighty Have Fallen" at bounding box center [249, 29] width 333 height 15
paste input "Pyro Pyro"
type input "Pyro Pyro"
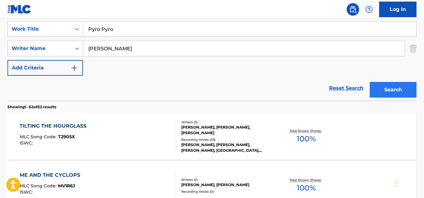
drag, startPoint x: 417, startPoint y: 84, endPoint x: 410, endPoint y: 88, distance: 8.8
click at [408, 89] on button "Search" at bounding box center [393, 90] width 47 height 16
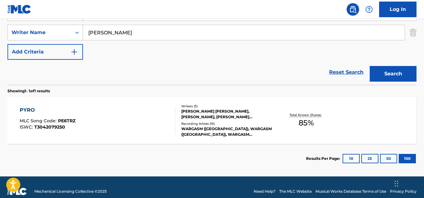
scroll to position [142, 0]
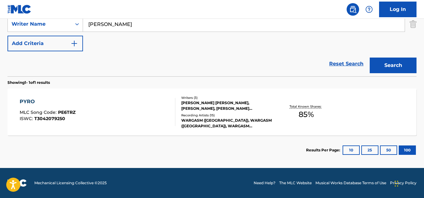
click at [225, 116] on div "Recording Artists ( 15 )" at bounding box center [226, 115] width 91 height 5
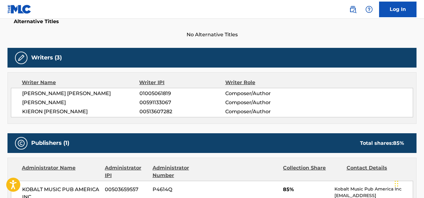
scroll to position [250, 0]
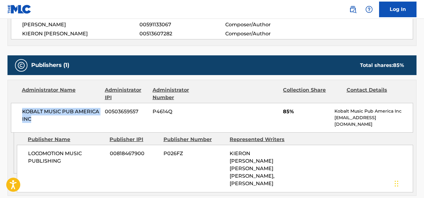
drag, startPoint x: 30, startPoint y: 120, endPoint x: 21, endPoint y: 107, distance: 16.4
click at [21, 107] on div "KOBALT MUSIC PUB AMERICA INC 00503659557 P4614Q 85% Kobalt Music Pub America In…" at bounding box center [212, 118] width 402 height 30
copy span "KOBALT MUSIC PUB AMERICA INC"
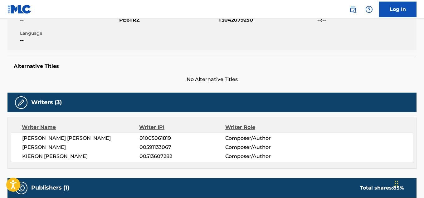
scroll to position [125, 0]
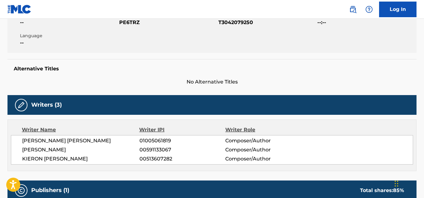
click at [65, 140] on span "RACHEL ALEXANDRA HASTINGS" at bounding box center [80, 140] width 117 height 7
click at [64, 140] on span "RACHEL ALEXANDRA HASTINGS" at bounding box center [80, 140] width 117 height 7
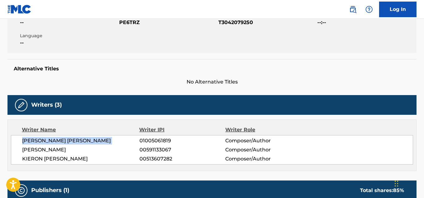
click at [64, 140] on span "RACHEL ALEXANDRA HASTINGS" at bounding box center [80, 140] width 117 height 7
click at [54, 148] on span "SAM JAMES MATLOCK" at bounding box center [80, 149] width 117 height 7
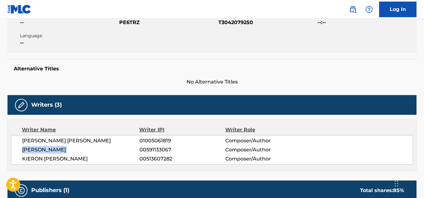
click at [54, 148] on span "SAM JAMES MATLOCK" at bounding box center [80, 149] width 117 height 7
copy div "SAM JAMES MATLOCK"
click at [84, 156] on span "KIERON MATTHEW FORD PEPPER" at bounding box center [80, 158] width 117 height 7
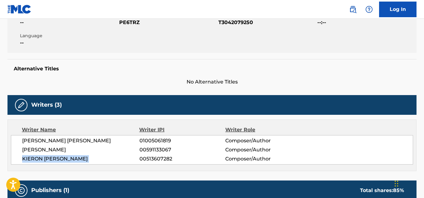
copy div "KIERON MATTHEW FORD PEPPER"
click at [156, 138] on span "01005061819" at bounding box center [183, 140] width 86 height 7
copy span "01005061819"
click at [154, 150] on span "00591133067" at bounding box center [183, 149] width 86 height 7
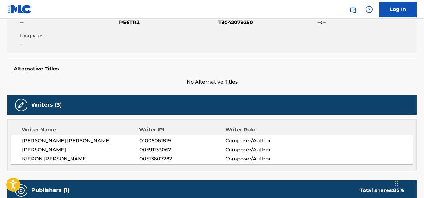
click at [153, 149] on span "00591133067" at bounding box center [183, 149] width 86 height 7
click at [154, 148] on span "00591133067" at bounding box center [183, 149] width 86 height 7
copy span "00591133067"
click at [156, 158] on span "00513607282" at bounding box center [183, 158] width 86 height 7
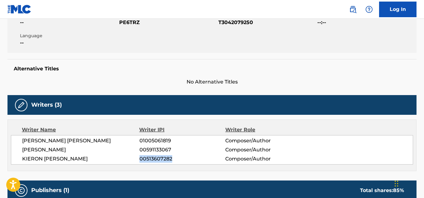
click at [156, 158] on span "00513607282" at bounding box center [183, 158] width 86 height 7
copy span "00513607282"
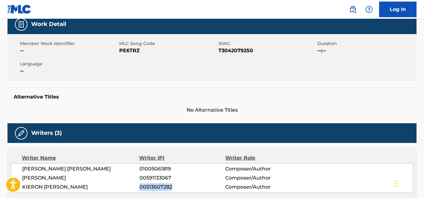
scroll to position [94, 0]
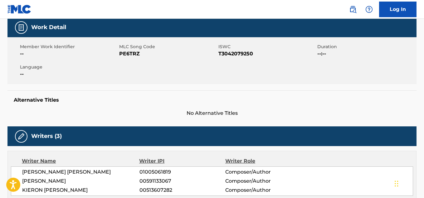
click at [240, 52] on span "T3042079250" at bounding box center [267, 53] width 98 height 7
copy span "T3042079250"
click at [128, 52] on span "PE6TRZ" at bounding box center [168, 53] width 98 height 7
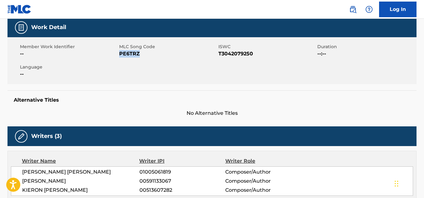
copy span "PE6TRZ"
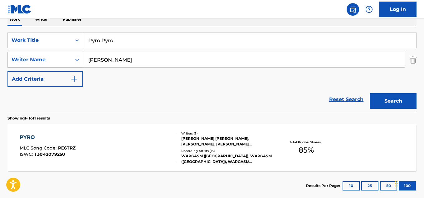
drag, startPoint x: 130, startPoint y: 58, endPoint x: 42, endPoint y: 63, distance: 88.2
click at [39, 62] on div "SearchWithCriteria86645462-87d3-46a9-bcb0-9be66ced0771 Writer Name Sam Matlock" at bounding box center [211, 60] width 409 height 16
paste input "Mike Foley"
type input "Mike Foley"
drag, startPoint x: 122, startPoint y: 41, endPoint x: 70, endPoint y: 38, distance: 52.2
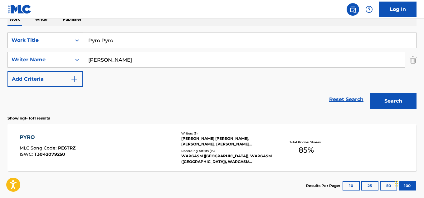
click at [66, 38] on div "SearchWithCriteria9484b441-348a-4b82-97b0-878824e876d7 Work Title Pyro Pyro" at bounding box center [211, 40] width 409 height 16
paste input "Colder Brother"
type input "Colder Brother"
click at [385, 95] on button "Search" at bounding box center [393, 101] width 47 height 16
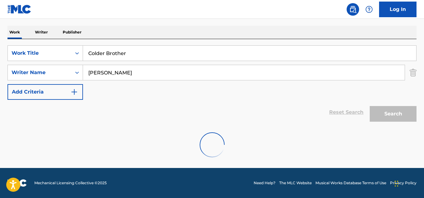
scroll to position [73, 0]
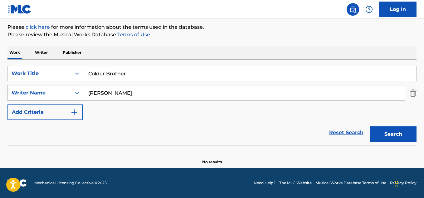
drag, startPoint x: 122, startPoint y: 97, endPoint x: 70, endPoint y: 96, distance: 51.8
click at [70, 96] on div "SearchWithCriteria86645462-87d3-46a9-bcb0-9be66ced0771 Writer Name Mike Foley" at bounding box center [211, 93] width 409 height 16
paste input "FOLEY MICHAEL"
type input "FOLEY MICHAEL"
click at [397, 135] on button "Search" at bounding box center [393, 134] width 47 height 16
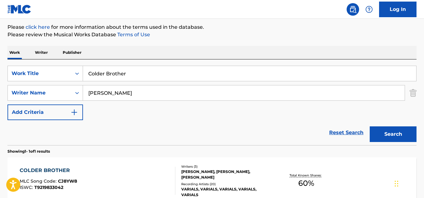
scroll to position [105, 0]
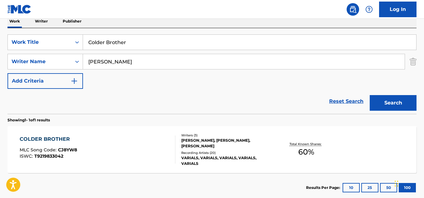
click at [223, 146] on div "JAMES HOHENWARTER, SEAN RAUCHUT, MICHAEL FOLEY" at bounding box center [226, 142] width 91 height 11
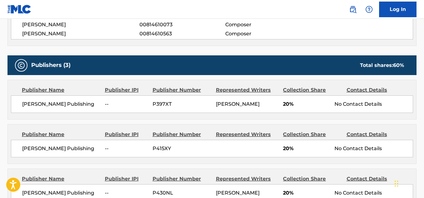
scroll to position [281, 0]
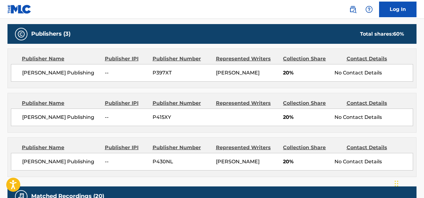
click at [46, 71] on span "Michael Foley Publishing" at bounding box center [61, 72] width 78 height 7
copy div "Michael Foley Publishing"
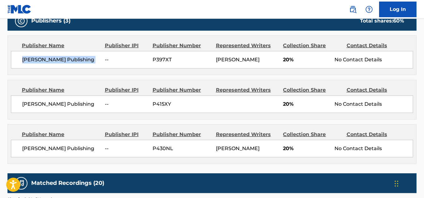
scroll to position [312, 0]
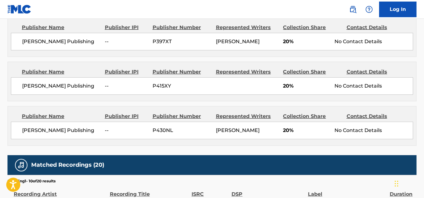
click at [51, 87] on span "Sean Rauchut Publishing" at bounding box center [61, 85] width 78 height 7
copy div "Sean Rauchut Publishing"
click at [41, 131] on span "James Hohenwarter Publishing" at bounding box center [61, 129] width 78 height 7
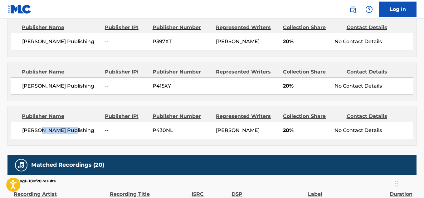
click at [41, 131] on span "James Hohenwarter Publishing" at bounding box center [61, 129] width 78 height 7
click at [41, 130] on span "James Hohenwarter Publishing" at bounding box center [61, 129] width 78 height 7
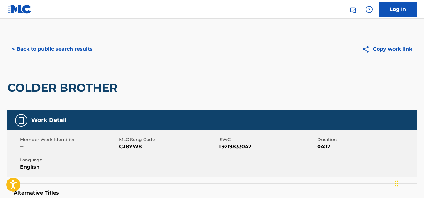
scroll to position [0, 0]
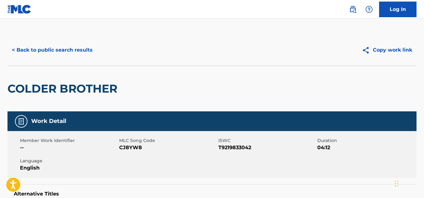
click at [132, 149] on span "CJ8YW8" at bounding box center [168, 147] width 98 height 7
click at [132, 148] on span "CJ8YW8" at bounding box center [168, 147] width 98 height 7
click at [76, 57] on button "< Back to public search results" at bounding box center [52, 50] width 90 height 16
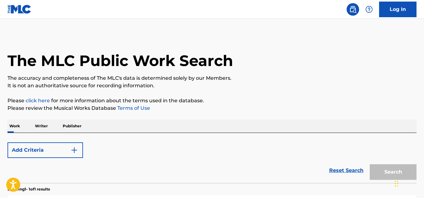
scroll to position [105, 0]
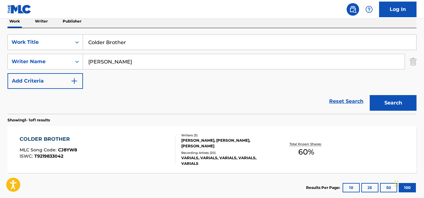
click at [132, 41] on input "Colder Brother" at bounding box center [249, 42] width 333 height 15
click at [141, 58] on input "FOLEY MICHAEL" at bounding box center [244, 61] width 322 height 15
click at [140, 58] on input "FOLEY MICHAEL" at bounding box center [244, 61] width 322 height 15
click at [140, 59] on input "FOLEY MICHAEL" at bounding box center [244, 61] width 322 height 15
paste input "John O'callaghan"
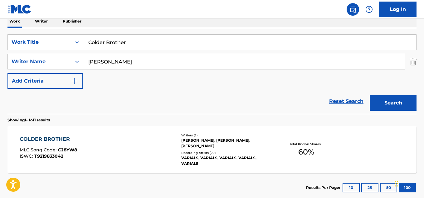
type input "John O'callaghan"
click at [139, 41] on input "Colder Brother" at bounding box center [249, 42] width 333 height 15
click at [138, 40] on input "Colder Brother" at bounding box center [249, 42] width 333 height 15
paste input "Pretend"
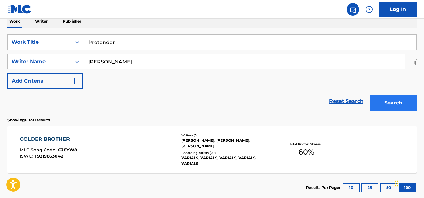
type input "Pretender"
click at [397, 100] on button "Search" at bounding box center [393, 103] width 47 height 16
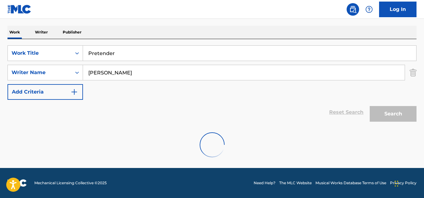
scroll to position [73, 0]
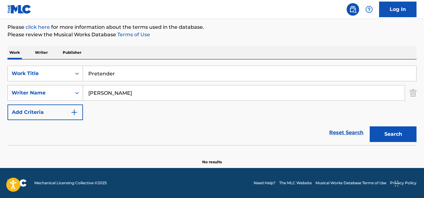
drag, startPoint x: 129, startPoint y: 95, endPoint x: 56, endPoint y: 87, distance: 73.4
click at [56, 87] on div "SearchWithCriteria86645462-87d3-46a9-bcb0-9be66ced0771 Writer Name John O'calla…" at bounding box center [211, 93] width 409 height 16
paste input "Rene Gutierrez"
type input "Rene Gutierrez"
click at [89, 76] on input "Pretender" at bounding box center [249, 73] width 333 height 15
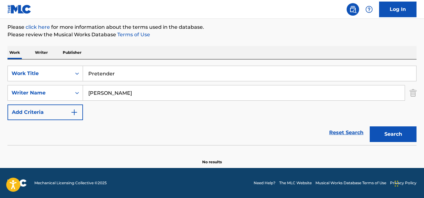
paste input "each"
type input "Peach"
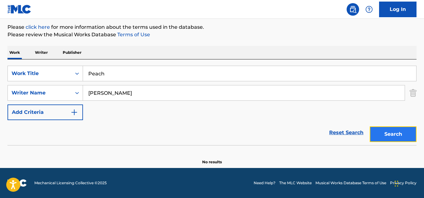
click at [401, 132] on button "Search" at bounding box center [393, 134] width 47 height 16
drag, startPoint x: 132, startPoint y: 96, endPoint x: 70, endPoint y: 88, distance: 63.0
click at [70, 88] on div "SearchWithCriteria86645462-87d3-46a9-bcb0-9be66ced0771 Writer Name Rene Gutierr…" at bounding box center [211, 93] width 409 height 16
paste input "Deondra Lowery"
type input "Deondra Lowery"
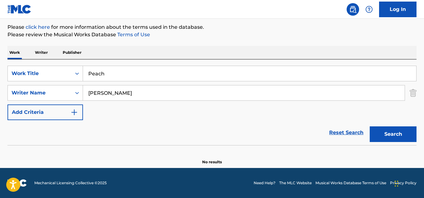
click at [112, 71] on input "Peach" at bounding box center [249, 73] width 333 height 15
paste input "VULNERABILITY"
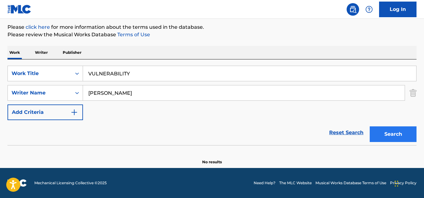
type input "VULNERABILITY"
click at [389, 137] on button "Search" at bounding box center [393, 134] width 47 height 16
click at [132, 93] on input "Deondra Lowery" at bounding box center [244, 92] width 322 height 15
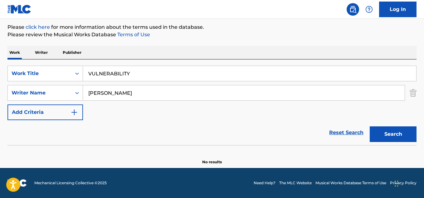
click at [132, 93] on input "Deondra Lowery" at bounding box center [244, 92] width 322 height 15
paste input "Steve Tirogene"
click at [394, 134] on button "Search" at bounding box center [393, 134] width 47 height 16
click at [137, 92] on input "Steve Tirogene" at bounding box center [244, 92] width 322 height 15
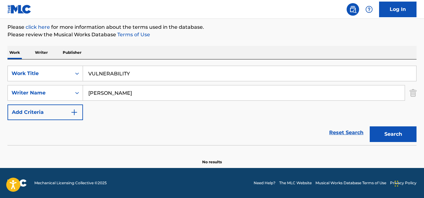
click at [137, 92] on input "Steve Tirogene" at bounding box center [244, 92] width 322 height 15
paste input "Eric Vanacker"
type input "Eric Vanacker"
click at [145, 74] on input "VULNERABILITY" at bounding box center [249, 73] width 333 height 15
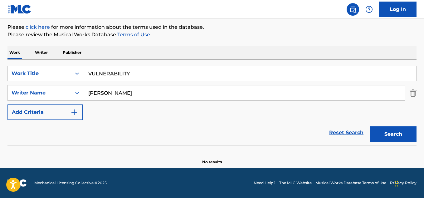
click at [145, 73] on input "VULNERABILITY" at bounding box center [249, 73] width 333 height 15
paste input "Maybe"
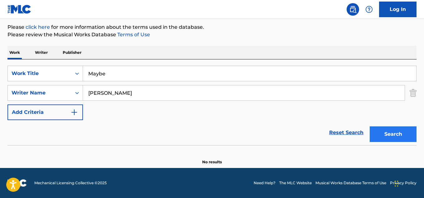
type input "Maybe"
drag, startPoint x: 392, startPoint y: 132, endPoint x: 385, endPoint y: 129, distance: 8.1
click at [391, 132] on button "Search" at bounding box center [393, 134] width 47 height 16
drag, startPoint x: 128, startPoint y: 93, endPoint x: 102, endPoint y: 97, distance: 25.7
click at [70, 91] on div "SearchWithCriteria86645462-87d3-46a9-bcb0-9be66ced0771 Writer Name Eric Vanacker" at bounding box center [211, 93] width 409 height 16
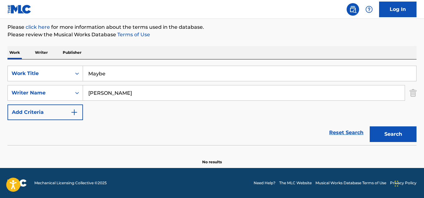
paste input "n Kaith"
click at [391, 134] on button "Search" at bounding box center [393, 134] width 47 height 16
drag, startPoint x: 120, startPoint y: 94, endPoint x: 77, endPoint y: 91, distance: 42.5
click at [77, 91] on div "SearchWithCriteria86645462-87d3-46a9-bcb0-9be66ced0771 Writer Name Erin Kaith" at bounding box center [211, 93] width 409 height 16
paste input "Chris Millward"
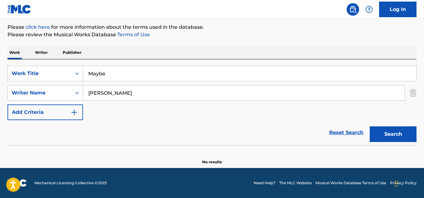
type input "Chris Millward"
click at [111, 74] on input "Maybe" at bounding box center [249, 73] width 333 height 15
paste input "This Town Needs Guns"
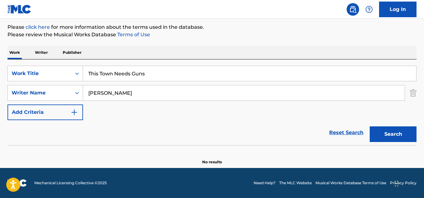
type input "This Town Needs Guns"
click at [329, 49] on div "Work Writer Publisher" at bounding box center [211, 52] width 409 height 13
drag, startPoint x: 399, startPoint y: 139, endPoint x: 396, endPoint y: 136, distance: 4.0
click at [399, 139] on button "Search" at bounding box center [393, 134] width 47 height 16
drag, startPoint x: 126, startPoint y: 94, endPoint x: 77, endPoint y: 92, distance: 49.0
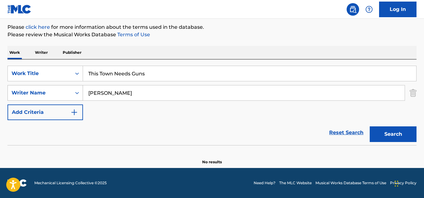
click at [77, 92] on div "SearchWithCriteria86645462-87d3-46a9-bcb0-9be66ced0771 Writer Name Chris Millwa…" at bounding box center [211, 93] width 409 height 16
paste input "Drew Walker"
type input "Drew Walker"
drag, startPoint x: 151, startPoint y: 70, endPoint x: 62, endPoint y: 70, distance: 89.3
click at [62, 70] on div "SearchWithCriteria9484b441-348a-4b82-97b0-878824e876d7 Work Title This Town Nee…" at bounding box center [211, 74] width 409 height 16
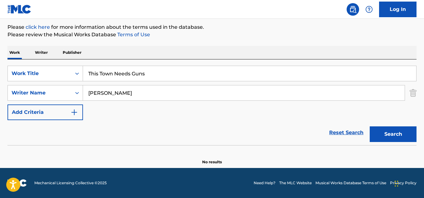
paste input "Song 9"
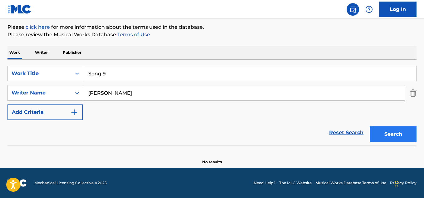
type input "Song 9"
click at [390, 130] on button "Search" at bounding box center [393, 134] width 47 height 16
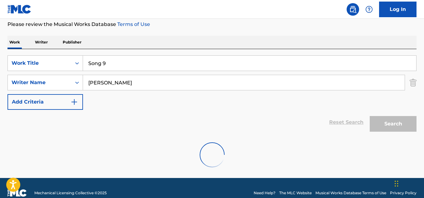
scroll to position [94, 0]
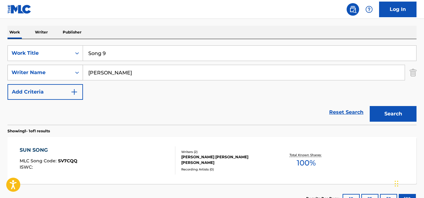
drag, startPoint x: 132, startPoint y: 74, endPoint x: 48, endPoint y: 70, distance: 84.4
click at [48, 70] on div "SearchWithCriteria86645462-87d3-46a9-bcb0-9be66ced0771 Writer Name Drew Walker" at bounding box center [211, 73] width 409 height 16
paste input "James Nguyen"
click at [398, 119] on button "Search" at bounding box center [393, 114] width 47 height 16
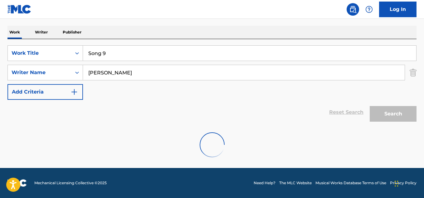
scroll to position [73, 0]
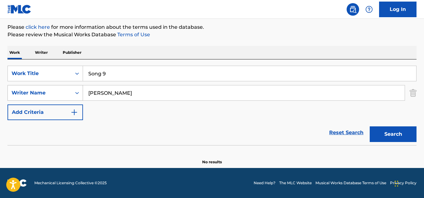
drag, startPoint x: 141, startPoint y: 93, endPoint x: 51, endPoint y: 85, distance: 91.2
click at [51, 85] on div "SearchWithCriteria86645462-87d3-46a9-bcb0-9be66ced0771 Writer Name James Nguyen" at bounding box center [211, 93] width 409 height 16
paste input "ordan Moore"
click at [401, 136] on button "Search" at bounding box center [393, 134] width 47 height 16
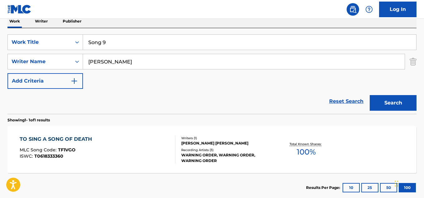
scroll to position [142, 0]
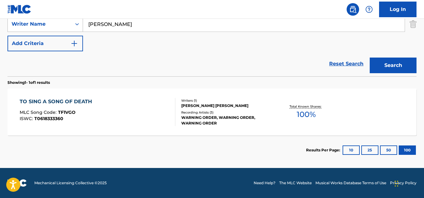
drag, startPoint x: 129, startPoint y: 26, endPoint x: 47, endPoint y: 23, distance: 82.8
click at [47, 23] on div "SearchWithCriteria86645462-87d3-46a9-bcb0-9be66ced0771 Writer Name Jordan Moore" at bounding box center [211, 24] width 409 height 16
paste input "David Baez Lopez"
type input "David Baez Lopez"
click at [388, 63] on button "Search" at bounding box center [393, 65] width 47 height 16
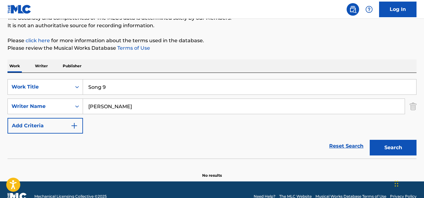
scroll to position [73, 0]
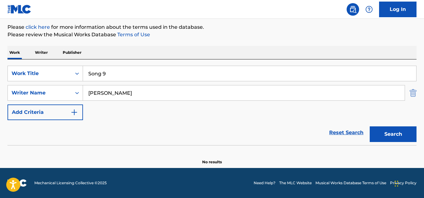
click at [413, 97] on img "Search Form" at bounding box center [413, 93] width 7 height 16
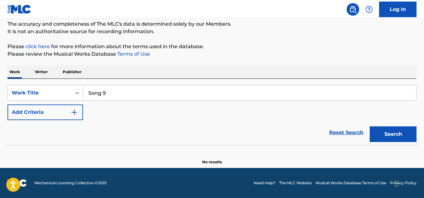
scroll to position [54, 0]
click at [44, 95] on div "Work Title" at bounding box center [40, 92] width 56 height 7
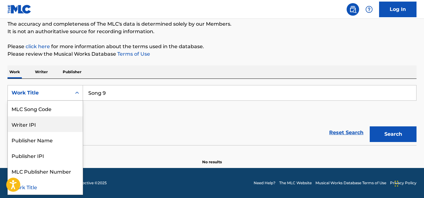
scroll to position [0, 0]
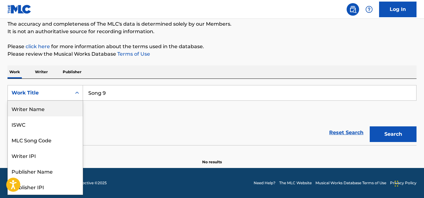
click at [48, 112] on div "Writer Name" at bounding box center [45, 109] width 75 height 16
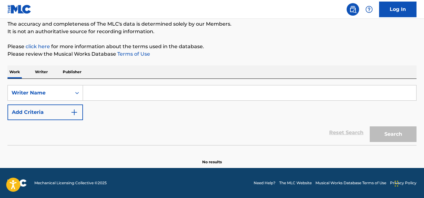
click at [110, 95] on input "Search Form" at bounding box center [249, 92] width 333 height 15
paste input "David Baez Lopez"
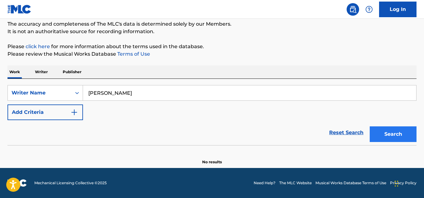
type input "David Baez Lopez"
click at [385, 134] on button "Search" at bounding box center [393, 134] width 47 height 16
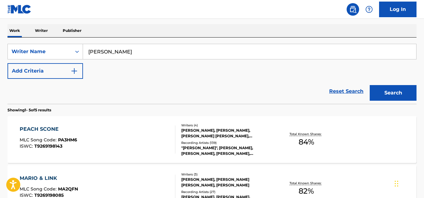
scroll to position [106, 0]
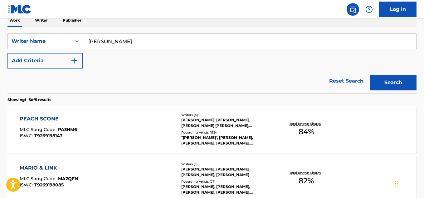
click at [223, 130] on div "Recording Artists ( 139 )" at bounding box center [226, 132] width 91 height 5
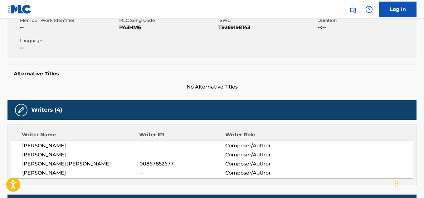
scroll to position [94, 0]
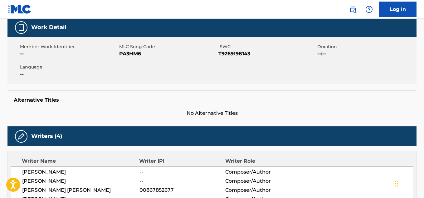
click at [131, 53] on span "PA3HM6" at bounding box center [168, 53] width 98 height 7
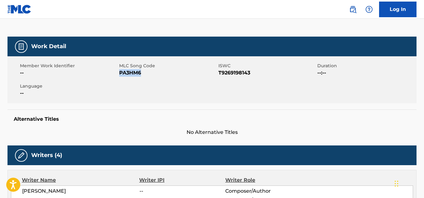
scroll to position [0, 0]
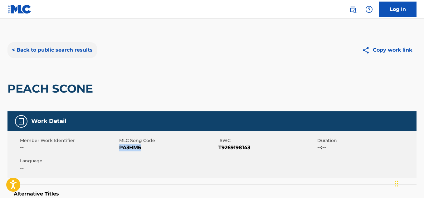
click at [72, 57] on button "< Back to public search results" at bounding box center [52, 50] width 90 height 16
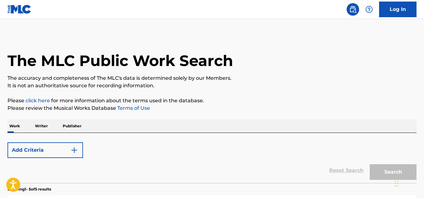
scroll to position [106, 0]
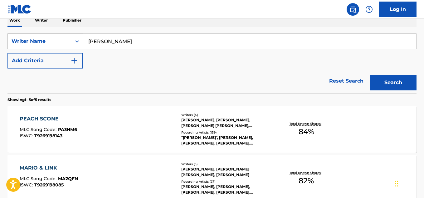
click at [70, 46] on div "Writer Name" at bounding box center [40, 41] width 64 height 12
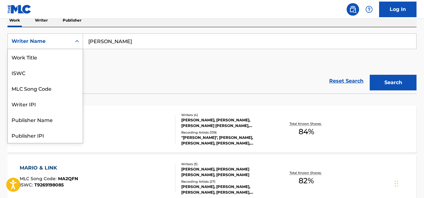
scroll to position [31, 0]
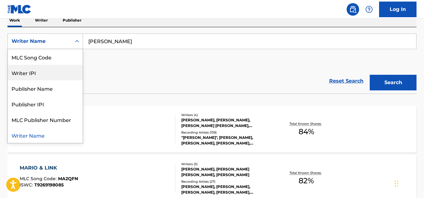
click at [51, 70] on div "Writer IPI" at bounding box center [45, 73] width 75 height 16
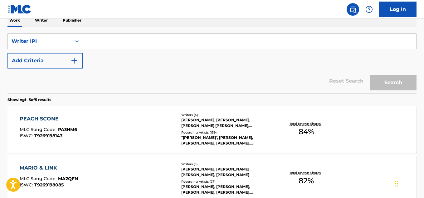
click at [104, 42] on input "Search Form" at bounding box center [249, 41] width 333 height 15
paste input "00502765272"
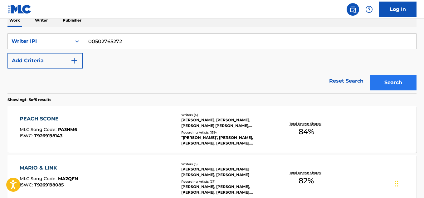
type input "00502765272"
click at [386, 80] on button "Search" at bounding box center [393, 83] width 47 height 16
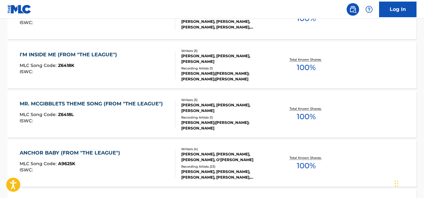
scroll to position [4101, 0]
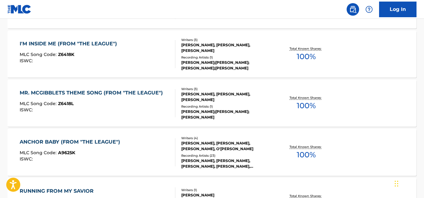
click at [203, 102] on div "Writers ( 3 ) JONATHAN LAJOIE, JAQUELINE SCHAFFER, JEFFREY SCHAFFER Recording A…" at bounding box center [223, 102] width 97 height 33
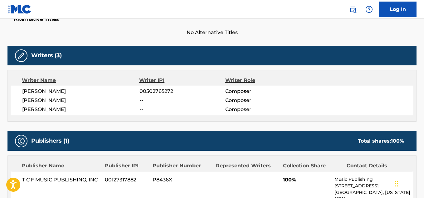
scroll to position [195, 0]
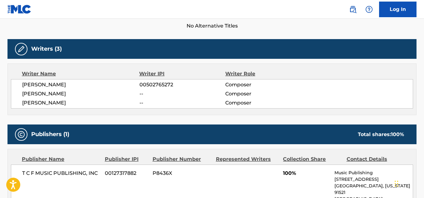
click at [45, 84] on span "[PERSON_NAME]" at bounding box center [80, 84] width 117 height 7
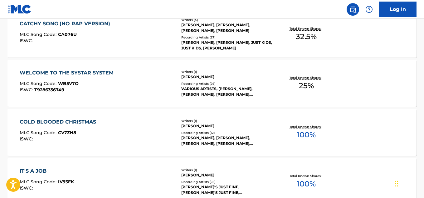
scroll to position [3181, 0]
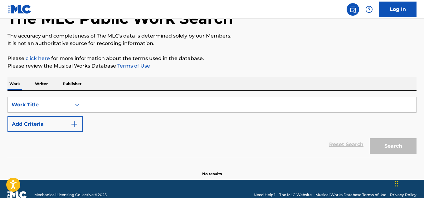
scroll to position [54, 0]
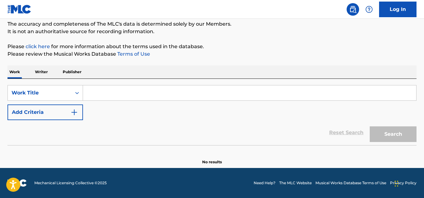
paste input "Kobeyear PlaqueBoyMax"
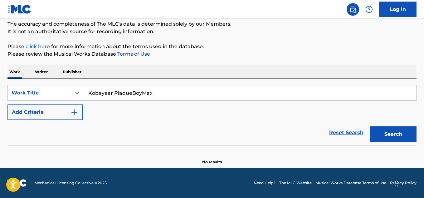
type input "Kobeyear PlaqueBoyMax"
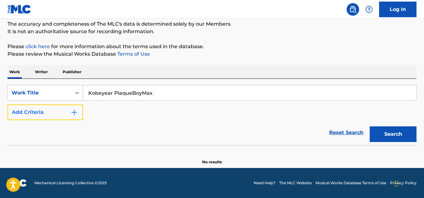
click at [66, 108] on button "Add Criteria" at bounding box center [45, 112] width 76 height 16
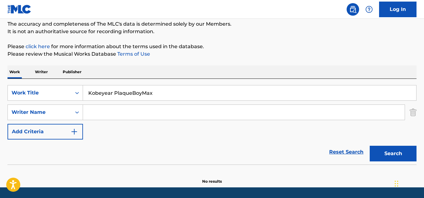
paste input "Kobeyear PlaqueBoyMax"
drag, startPoint x: 114, startPoint y: 111, endPoint x: 61, endPoint y: 114, distance: 52.8
click at [61, 114] on div "SearchWithCriteriac652ceb5-af14-4cc6-91f5-2c0faff983fb Writer Name Kobeyear Pla…" at bounding box center [211, 112] width 409 height 16
type input "PlaqueBoyMax"
drag, startPoint x: 113, startPoint y: 92, endPoint x: 186, endPoint y: 99, distance: 74.0
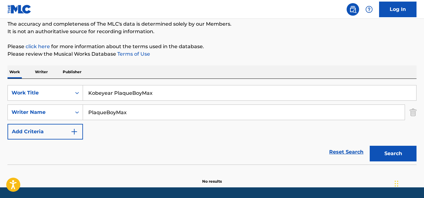
click at [185, 99] on input "Kobeyear PlaqueBoyMax" at bounding box center [249, 92] width 333 height 15
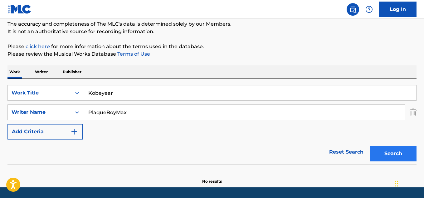
type input "Kobeyear"
click at [410, 155] on button "Search" at bounding box center [393, 153] width 47 height 16
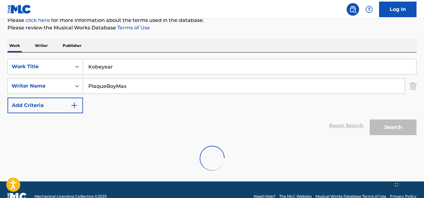
scroll to position [94, 0]
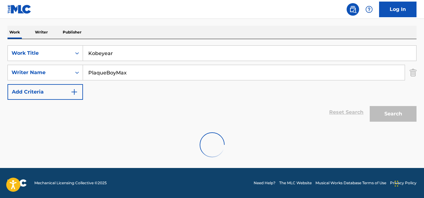
click at [385, 116] on div "Search" at bounding box center [392, 112] width 50 height 25
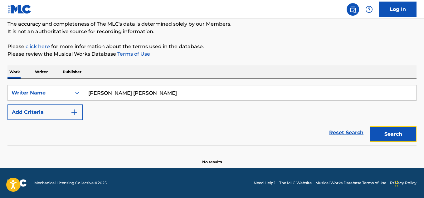
click at [402, 133] on button "Search" at bounding box center [393, 134] width 47 height 16
drag, startPoint x: 181, startPoint y: 94, endPoint x: 58, endPoint y: 91, distance: 123.6
click at [58, 91] on div "SearchWithCriteria885d7395-03a5-4a6a-ac83-f8fea9e25610 Writer Name [PERSON_NAME…" at bounding box center [211, 93] width 409 height 16
paste input "[PERSON_NAME] [PERSON_NAME]"
click at [397, 138] on button "Search" at bounding box center [393, 134] width 47 height 16
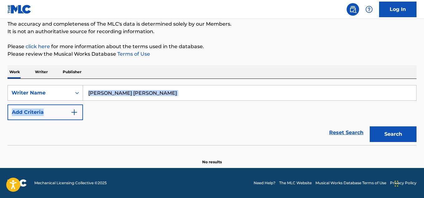
drag, startPoint x: 140, startPoint y: 97, endPoint x: 57, endPoint y: 96, distance: 83.4
click at [57, 96] on div "SearchWithCriteria885d7395-03a5-4a6a-ac83-f8fea9e25610 Writer Name [PERSON_NAME…" at bounding box center [211, 102] width 409 height 35
click at [182, 91] on input "[PERSON_NAME] [PERSON_NAME]" at bounding box center [249, 92] width 333 height 15
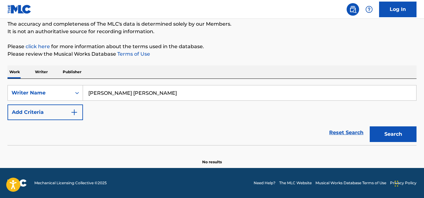
click at [182, 91] on input "[PERSON_NAME] [PERSON_NAME]" at bounding box center [249, 92] width 333 height 15
paste input "[PERSON_NAME]"
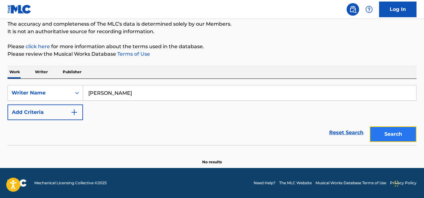
click at [379, 134] on button "Search" at bounding box center [393, 134] width 47 height 16
drag, startPoint x: 142, startPoint y: 100, endPoint x: 107, endPoint y: 98, distance: 34.7
click at [84, 94] on input "Brandon Amaloo" at bounding box center [249, 92] width 333 height 15
paste input "William Lewis"
type input "William Lewis"
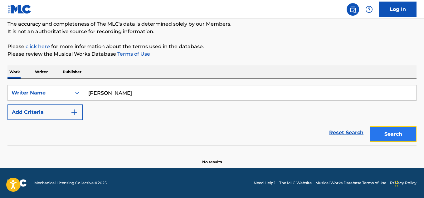
click at [385, 131] on button "Search" at bounding box center [393, 134] width 47 height 16
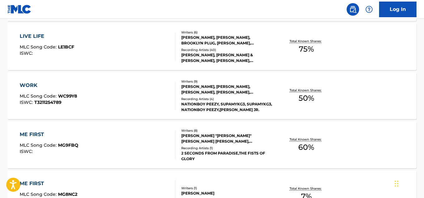
scroll to position [366, 0]
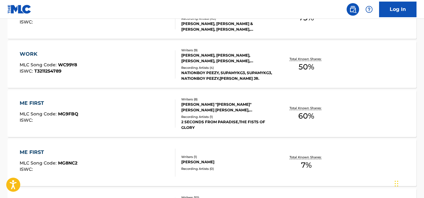
click at [234, 112] on div "TREVOR "BUSTA RHYMES" SMITH, RASHIA TASHAN FISHER, LEROY JONES, WILLIAM LEWIS, …" at bounding box center [226, 106] width 91 height 11
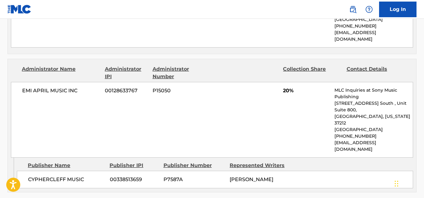
scroll to position [733, 0]
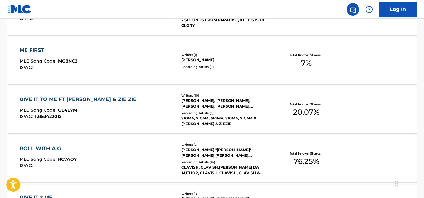
scroll to position [476, 0]
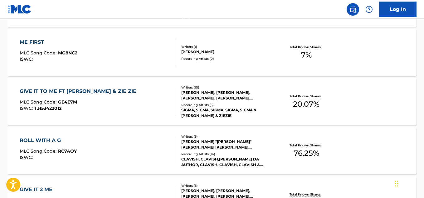
click at [238, 149] on div "TREVOR "BUSTA RHYMES" SMITH, ROGER MC NAIR, RICARDO THOMAS, LEROY JONES, RASHIA…" at bounding box center [226, 144] width 91 height 11
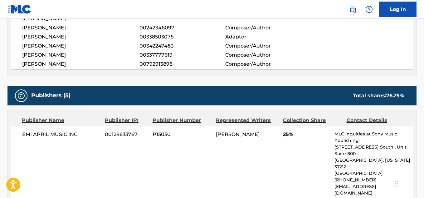
scroll to position [187, 0]
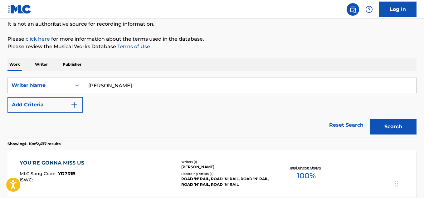
scroll to position [55, 0]
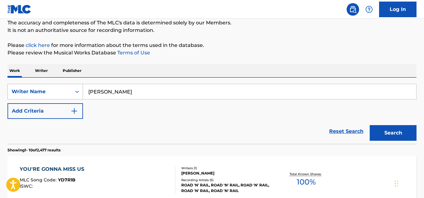
drag, startPoint x: 135, startPoint y: 96, endPoint x: 53, endPoint y: 96, distance: 82.7
click at [47, 95] on div "SearchWithCriteria885d7395-03a5-4a6a-ac83-f8fea9e25610 Writer Name William Lewis" at bounding box center [211, 92] width 409 height 16
paste input "Leonsio Muca"
type input "Leonsio Muca"
click at [392, 135] on button "Search" at bounding box center [393, 133] width 47 height 16
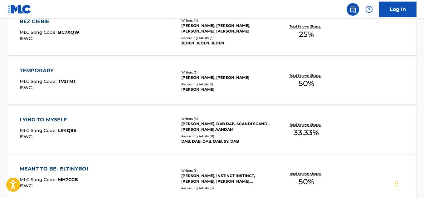
scroll to position [523, 0]
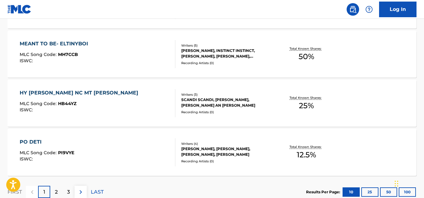
click at [235, 110] on div "Recording Artists ( 0 )" at bounding box center [226, 112] width 91 height 5
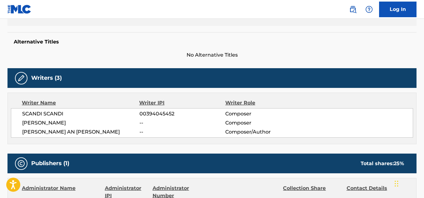
scroll to position [281, 0]
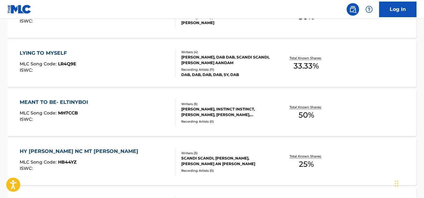
scroll to position [321, 0]
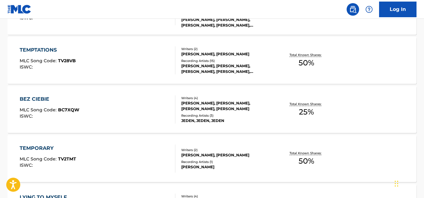
click at [230, 62] on div "Recording Artists ( 15 )" at bounding box center [226, 60] width 91 height 5
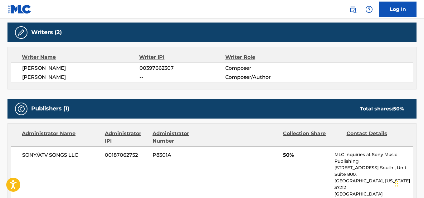
scroll to position [281, 0]
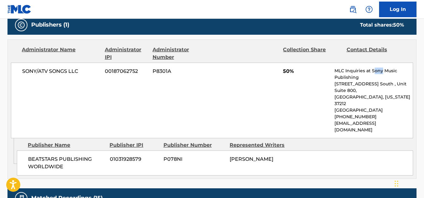
drag, startPoint x: 373, startPoint y: 70, endPoint x: 382, endPoint y: 73, distance: 8.8
click at [382, 73] on p "MLC Inquiries at Sony Music Publishing" at bounding box center [374, 73] width 78 height 13
click at [375, 74] on p "MLC Inquiries at Sony Music Publishing" at bounding box center [374, 73] width 78 height 13
click at [373, 71] on p "MLC Inquiries at Sony Music Publishing" at bounding box center [374, 73] width 78 height 13
drag, startPoint x: 373, startPoint y: 70, endPoint x: 398, endPoint y: 75, distance: 25.5
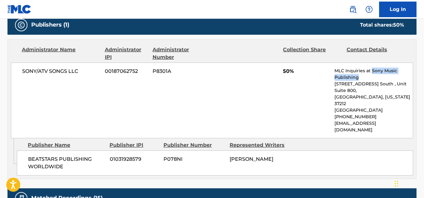
click at [398, 75] on p "MLC Inquiries at Sony Music Publishing" at bounding box center [374, 73] width 78 height 13
copy p "Sony Music Publishing"
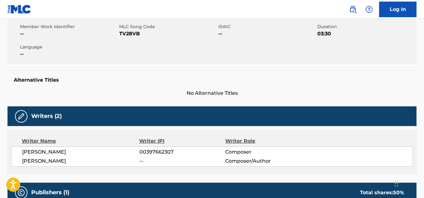
scroll to position [125, 0]
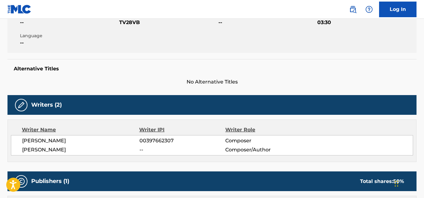
click at [154, 137] on span "00397662307" at bounding box center [183, 140] width 86 height 7
click at [154, 138] on span "00397662307" at bounding box center [183, 140] width 86 height 7
copy div "00397662307"
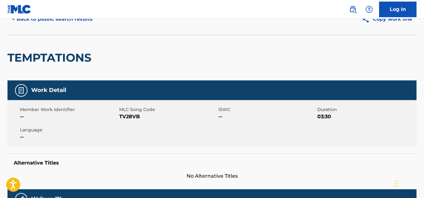
scroll to position [31, 0]
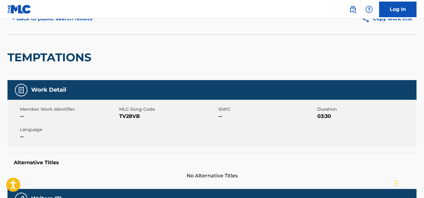
click at [132, 116] on span "TV28VB" at bounding box center [168, 115] width 98 height 7
copy span "TV28VB"
click at [41, 27] on div "< Back to public search results Copy work link" at bounding box center [211, 18] width 409 height 31
click at [40, 22] on button "< Back to public search results" at bounding box center [52, 19] width 90 height 16
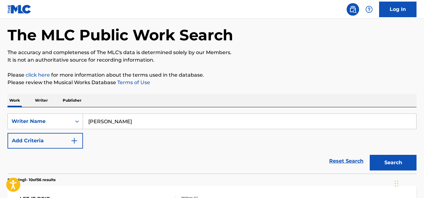
scroll to position [62, 0]
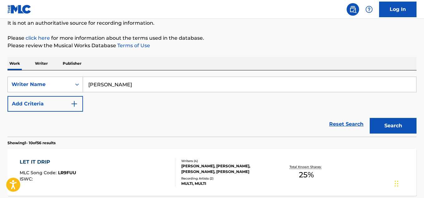
drag, startPoint x: 137, startPoint y: 90, endPoint x: 25, endPoint y: 84, distance: 111.9
click at [25, 84] on div "SearchWithCriteria885d7395-03a5-4a6a-ac83-f8fea9e25610 Writer Name Leonsio Muca" at bounding box center [211, 84] width 409 height 16
paste input "James Nguyen"
type input "James Nguyen"
click at [405, 125] on button "Search" at bounding box center [393, 126] width 47 height 16
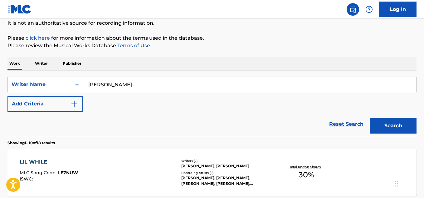
click at [226, 171] on div "Writers ( 2 ) STEVEN MARK COLYER, JAMES NGUYEN Recording Artists ( 9 ) JMSEY, J…" at bounding box center [223, 172] width 97 height 28
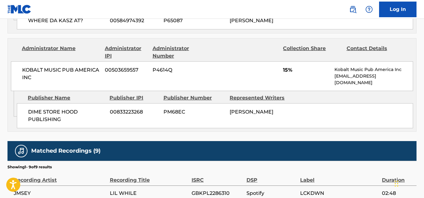
scroll to position [375, 0]
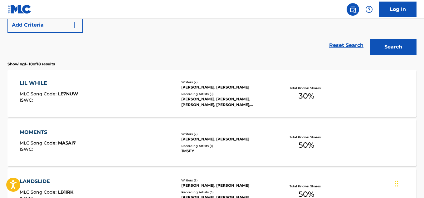
scroll to position [187, 0]
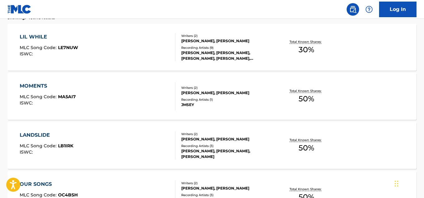
click at [252, 105] on div "JMSEY" at bounding box center [226, 105] width 91 height 6
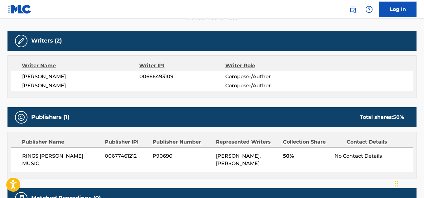
scroll to position [218, 0]
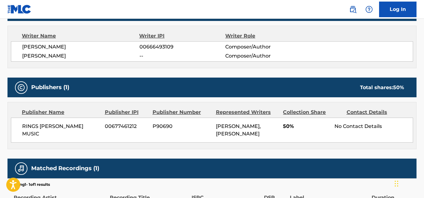
click at [51, 130] on div "RINGS METCALF MUSIC 00677461212 P90690 ANDREW HERINGER, JAMES NGUYEN 50% No Con…" at bounding box center [212, 129] width 402 height 25
click at [51, 130] on span "RINGS METCALF MUSIC" at bounding box center [61, 129] width 78 height 15
click at [51, 129] on span "RINGS METCALF MUSIC" at bounding box center [61, 129] width 78 height 15
copy div "RINGS METCALF MUSIC"
click at [153, 47] on span "00666493109" at bounding box center [183, 46] width 86 height 7
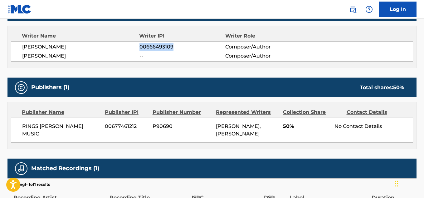
click at [153, 47] on span "00666493109" at bounding box center [183, 46] width 86 height 7
copy span "00666493109"
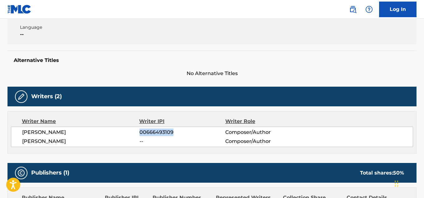
scroll to position [123, 0]
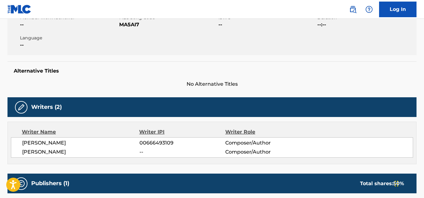
click at [130, 25] on span "MA5AI7" at bounding box center [168, 24] width 98 height 7
copy span "MA5AI7"
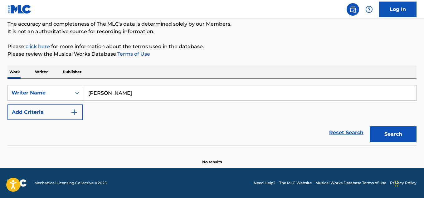
type input "[PERSON_NAME]"
click at [381, 130] on button "Search" at bounding box center [393, 134] width 47 height 16
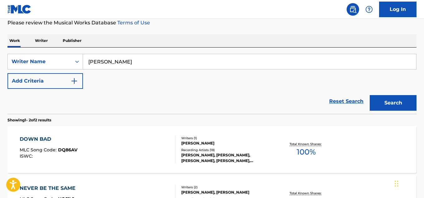
click at [202, 155] on div "[PERSON_NAME], [PERSON_NAME], [PERSON_NAME], [PERSON_NAME], [PERSON_NAME]" at bounding box center [226, 157] width 91 height 11
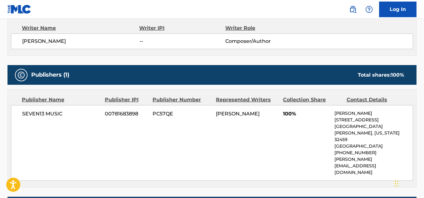
scroll to position [250, 0]
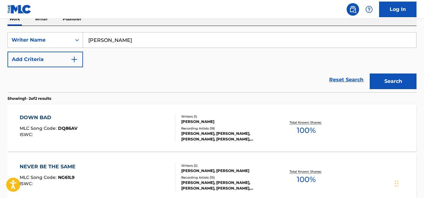
scroll to position [116, 0]
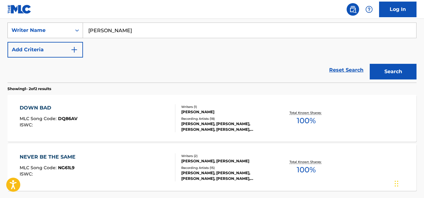
drag, startPoint x: 119, startPoint y: 30, endPoint x: 76, endPoint y: 30, distance: 43.4
click at [76, 30] on div "SearchWithCriteria333e9b24-53f5-4a62-8e01-1b201b0568c7 Writer Name [PERSON_NAME]" at bounding box center [211, 30] width 409 height 16
click at [235, 161] on div "[PERSON_NAME], [PERSON_NAME]" at bounding box center [226, 161] width 91 height 6
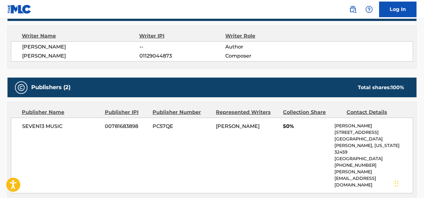
scroll to position [250, 0]
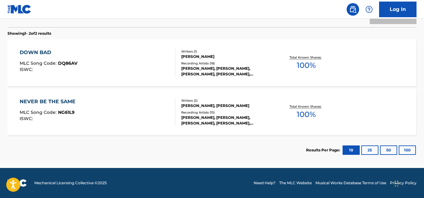
scroll to position [116, 0]
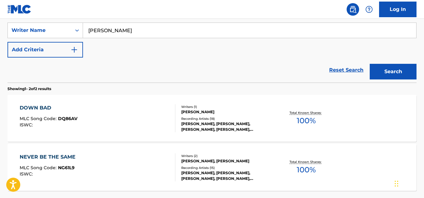
click at [232, 123] on div "[PERSON_NAME], [PERSON_NAME], [PERSON_NAME], [PERSON_NAME], [PERSON_NAME]" at bounding box center [226, 126] width 91 height 11
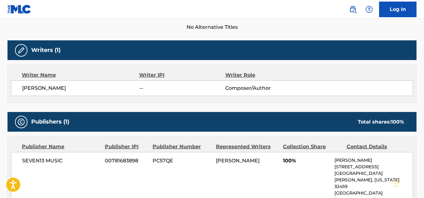
scroll to position [218, 0]
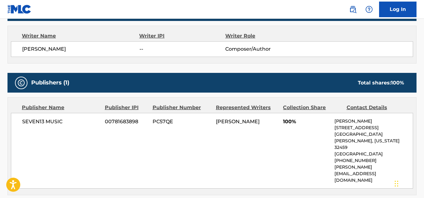
click at [40, 121] on span "SEVEN13 MUSIC" at bounding box center [61, 121] width 78 height 7
copy div "SEVEN13 MUSIC"
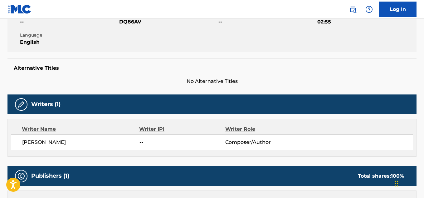
scroll to position [94, 0]
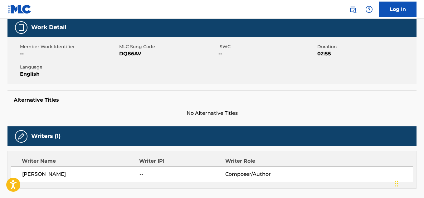
click at [127, 55] on span "DQ86AV" at bounding box center [168, 53] width 98 height 7
copy span "DQ86AV"
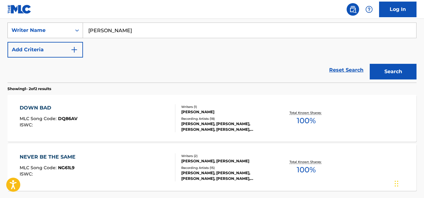
drag, startPoint x: 126, startPoint y: 29, endPoint x: 59, endPoint y: 29, distance: 67.7
click at [59, 29] on div "SearchWithCriteria333e9b24-53f5-4a62-8e01-1b201b0568c7 Writer Name [PERSON_NAME]" at bounding box center [211, 30] width 409 height 16
paste input "[PERSON_NAME]"
type input "[PERSON_NAME]"
click at [394, 69] on button "Search" at bounding box center [393, 72] width 47 height 16
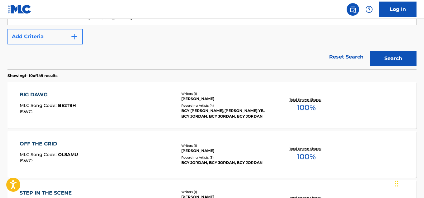
scroll to position [98, 0]
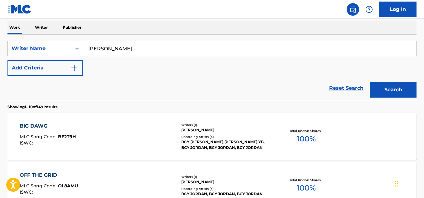
click at [72, 45] on div "Search Form" at bounding box center [76, 48] width 11 height 11
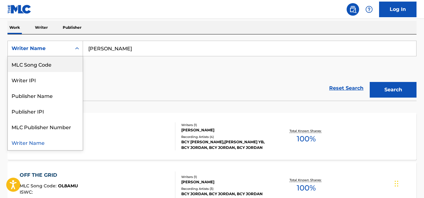
scroll to position [0, 0]
click at [53, 66] on div "Work Title" at bounding box center [45, 64] width 75 height 16
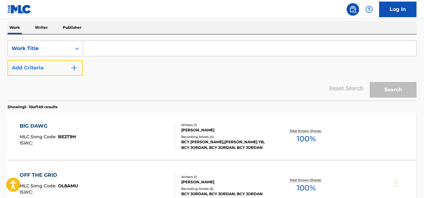
click at [56, 64] on button "Add Criteria" at bounding box center [45, 68] width 76 height 16
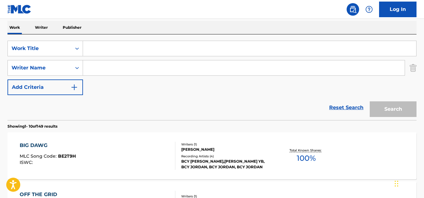
click at [99, 48] on input "Search Form" at bounding box center [249, 48] width 333 height 15
click at [88, 67] on input "Search Form" at bounding box center [244, 67] width 322 height 15
paste input "[PERSON_NAME]"
type input "[PERSON_NAME]"
click at [108, 48] on input "Search Form" at bounding box center [249, 48] width 333 height 15
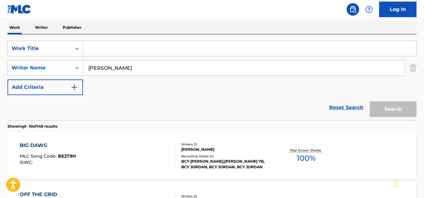
paste input "Trying to Sleep"
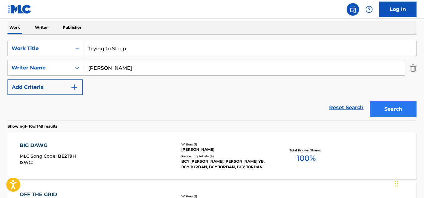
type input "Trying to Sleep"
click at [385, 105] on button "Search" at bounding box center [393, 109] width 47 height 16
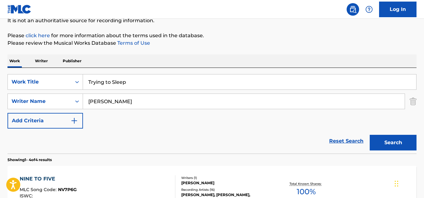
scroll to position [67, 0]
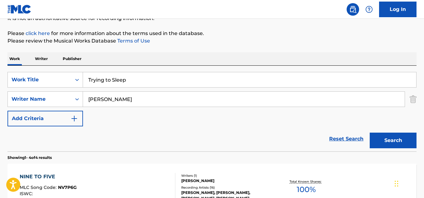
click at [141, 96] on input "[PERSON_NAME]" at bounding box center [244, 98] width 322 height 15
paste input "[PERSON_NAME]'s Just Fine"
type input "[PERSON_NAME]'s Just Fine"
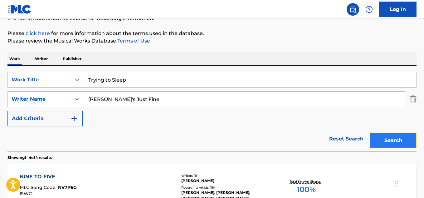
click at [387, 138] on button "Search" at bounding box center [393, 140] width 47 height 16
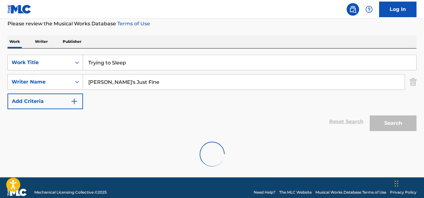
scroll to position [73, 0]
